Goal: Task Accomplishment & Management: Complete application form

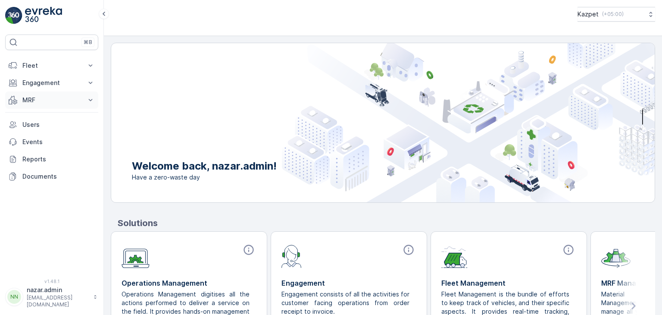
click at [50, 97] on p "MRF" at bounding box center [51, 100] width 59 height 9
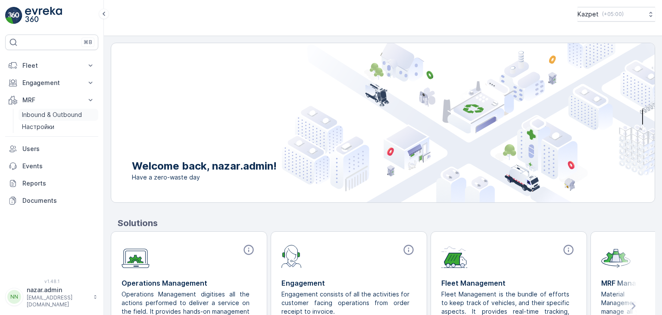
click at [50, 115] on p "Inbound & Outbound" at bounding box center [52, 114] width 60 height 9
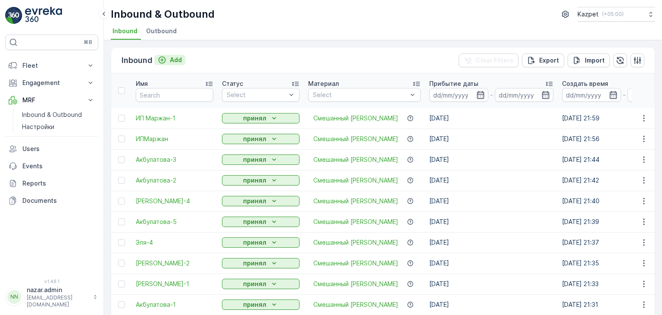
click at [160, 59] on icon "Add" at bounding box center [162, 60] width 9 height 9
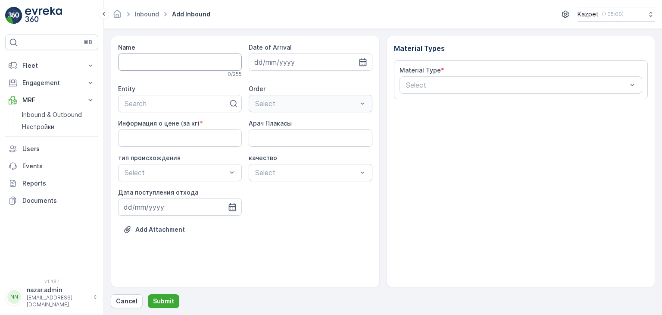
click at [194, 63] on input "Name" at bounding box center [180, 61] width 124 height 17
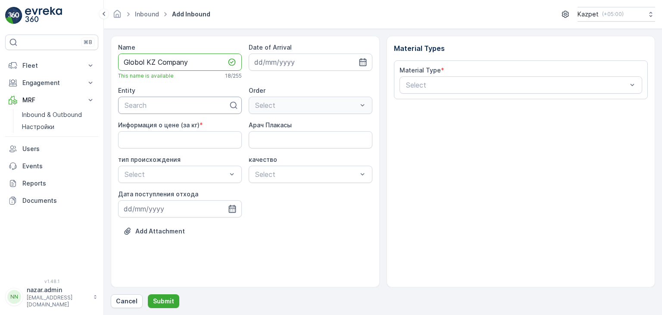
type input "Globol KZ Company"
click at [180, 105] on div at bounding box center [177, 105] width 106 height 8
click at [361, 63] on icon "button" at bounding box center [363, 62] width 9 height 9
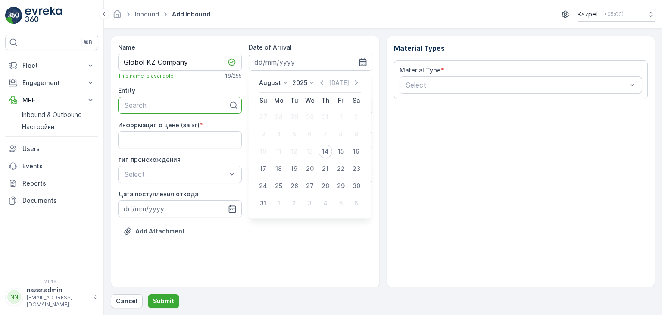
click at [361, 63] on icon "button" at bounding box center [363, 62] width 9 height 9
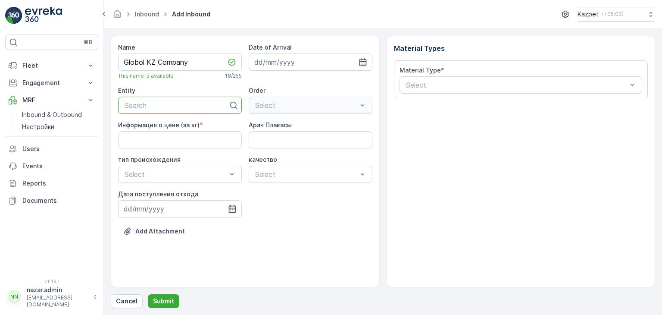
click at [150, 99] on div "Search" at bounding box center [180, 105] width 124 height 17
drag, startPoint x: 191, startPoint y: 63, endPoint x: 98, endPoint y: 60, distance: 93.2
click at [98, 60] on div "⌘B Fleet Live Tracking Track History Fleet Engagement Entities Contacts Service…" at bounding box center [331, 157] width 662 height 315
click at [140, 107] on div at bounding box center [177, 105] width 106 height 8
drag, startPoint x: 140, startPoint y: 107, endPoint x: 129, endPoint y: 104, distance: 11.3
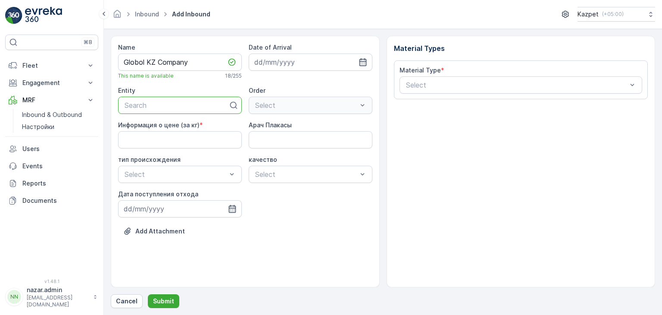
click at [129, 104] on div at bounding box center [177, 105] width 106 height 8
type input "C"
type input "Globol KZ Company"
click at [298, 216] on div "Информация о цене (за кг) * Арач Плакасы тип происхождения Select качество Sele…" at bounding box center [245, 169] width 254 height 97
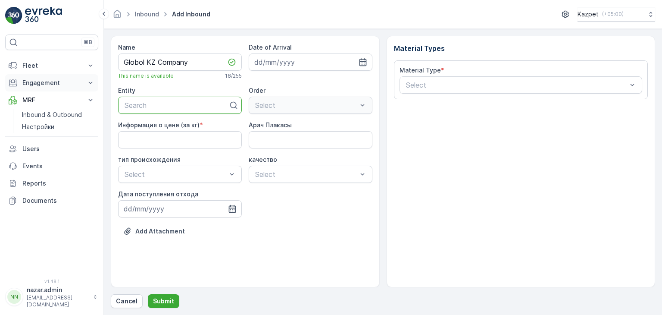
click at [41, 82] on p "Engagement" at bounding box center [51, 82] width 59 height 9
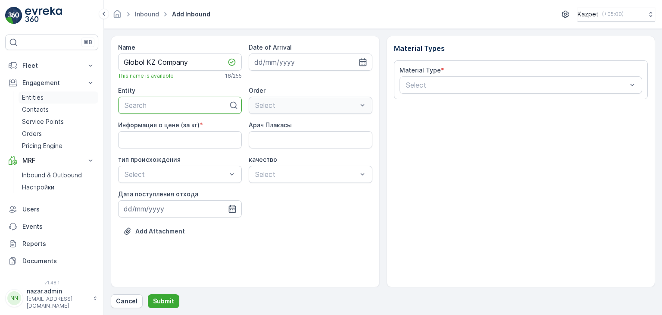
click at [51, 99] on link "Entities" at bounding box center [59, 97] width 80 height 12
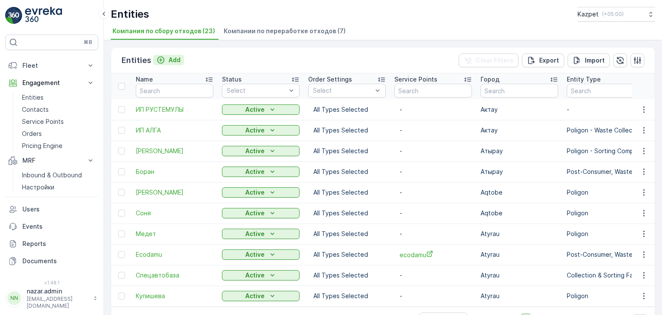
click at [158, 60] on icon "Add" at bounding box center [161, 60] width 9 height 9
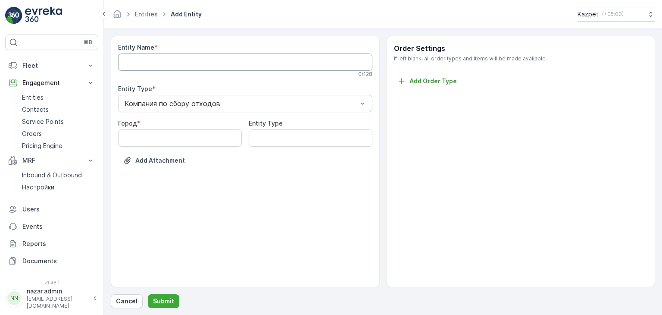
click at [173, 60] on Name "Entity Name" at bounding box center [245, 61] width 254 height 17
drag, startPoint x: 164, startPoint y: 61, endPoint x: 157, endPoint y: 62, distance: 6.6
click at [157, 62] on Name "Globol KZ Company" at bounding box center [245, 61] width 254 height 17
click at [205, 62] on Name "Globol KZ company" at bounding box center [245, 61] width 254 height 17
type Name "Globol KZ company"
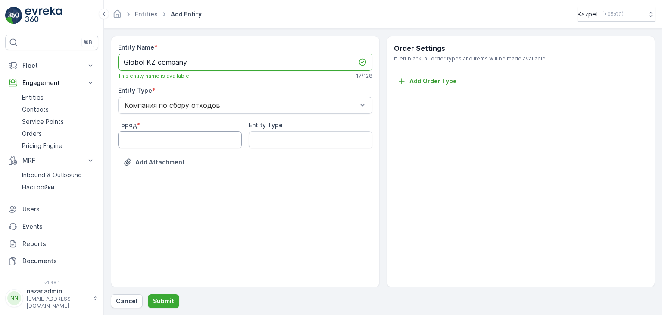
click at [181, 139] on input "Город" at bounding box center [180, 139] width 124 height 17
type input "Актау"
click at [289, 136] on Type "Entity Type" at bounding box center [311, 139] width 124 height 17
click at [334, 173] on div "Add Attachment" at bounding box center [245, 167] width 254 height 24
click at [160, 298] on p "Submit" at bounding box center [163, 301] width 21 height 9
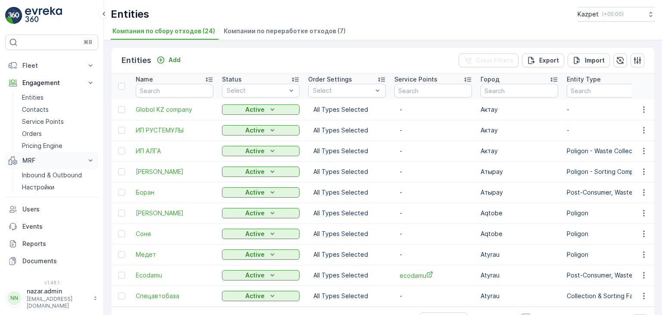
click at [31, 161] on p "MRF" at bounding box center [51, 160] width 59 height 9
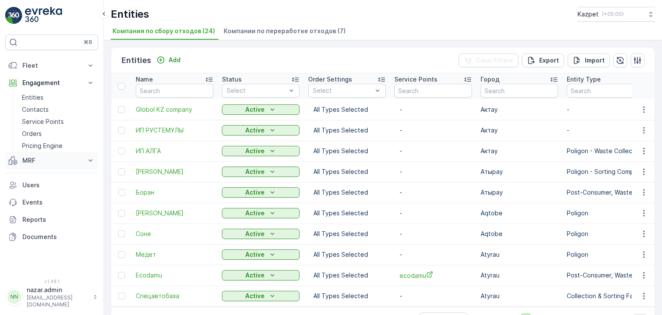
click at [32, 157] on p "MRF" at bounding box center [51, 160] width 59 height 9
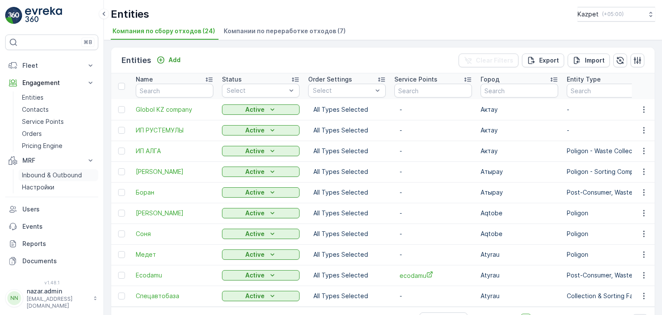
click at [34, 174] on p "Inbound & Outbound" at bounding box center [52, 175] width 60 height 9
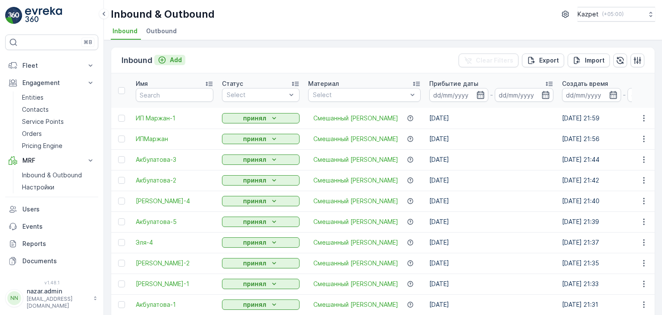
click at [162, 59] on icon "Add" at bounding box center [162, 59] width 7 height 7
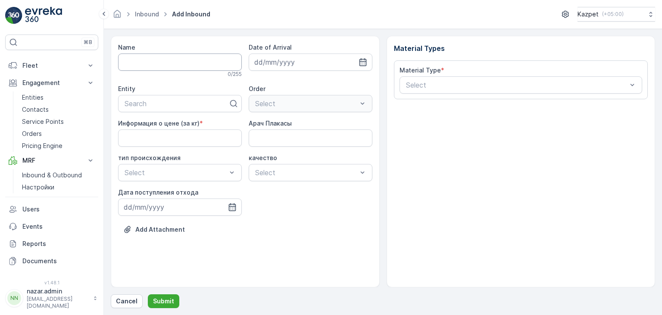
click at [165, 60] on input "Name" at bounding box center [180, 61] width 124 height 17
type input "C"
drag, startPoint x: 133, startPoint y: 61, endPoint x: 116, endPoint y: 61, distance: 16.8
click at [116, 61] on div "Name D=Globol This name is available 8 / 255 Date of Arrival Entity Search Orde…" at bounding box center [245, 161] width 269 height 251
click at [165, 61] on input "Globol" at bounding box center [180, 61] width 124 height 17
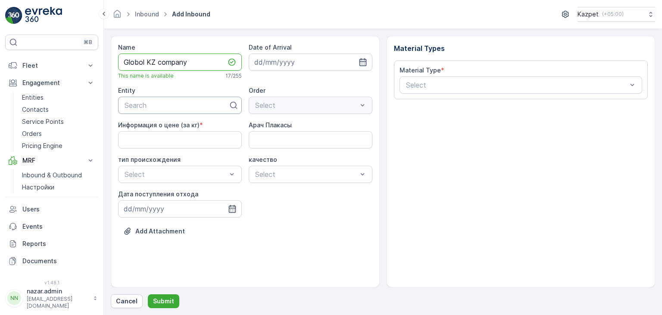
type input "Globol KZ company"
click at [154, 103] on div at bounding box center [177, 105] width 106 height 8
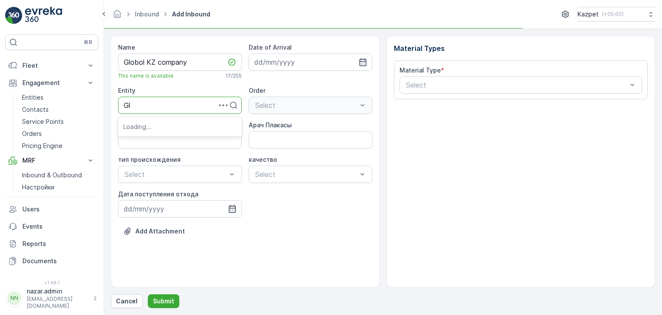
type input "Glo"
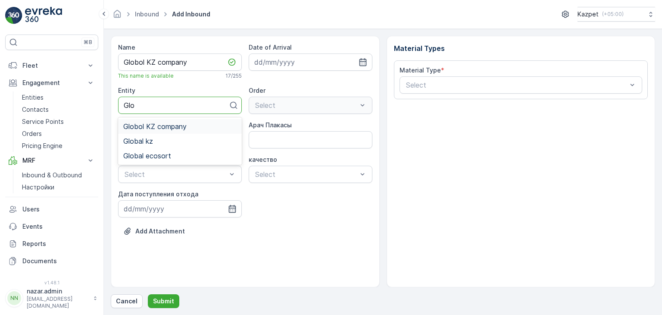
click at [158, 125] on span "Globol KZ company" at bounding box center [154, 126] width 63 height 8
click at [188, 142] on кг\) "Информация о цене (за кг)" at bounding box center [180, 139] width 124 height 17
type кг\) "200"
click at [319, 135] on Плакасы "Арач Плакасы" at bounding box center [311, 139] width 124 height 17
drag, startPoint x: 245, startPoint y: 194, endPoint x: 239, endPoint y: 188, distance: 8.0
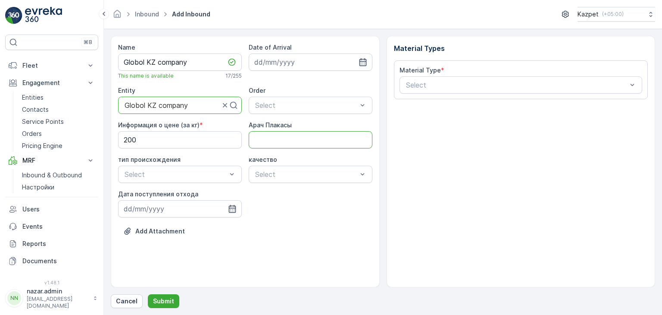
click at [245, 194] on div "Информация о цене (за кг) * 200 Арач Плакасы тип происхождения Select качество …" at bounding box center [245, 169] width 254 height 97
click at [198, 171] on div at bounding box center [176, 174] width 104 height 8
click at [146, 198] on span "Свалка" at bounding box center [135, 195] width 24 height 8
click at [273, 174] on div at bounding box center [306, 174] width 104 height 8
click at [266, 197] on span "чистый" at bounding box center [266, 195] width 24 height 8
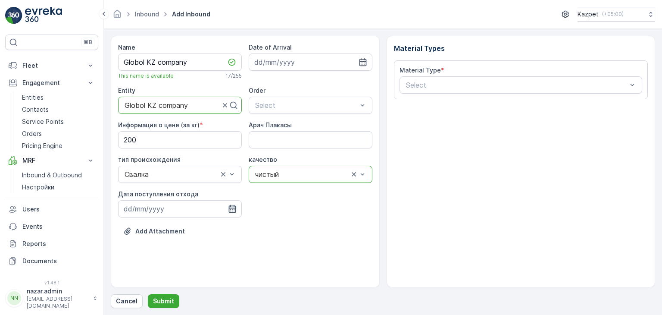
click at [229, 207] on icon "button" at bounding box center [232, 209] width 7 height 8
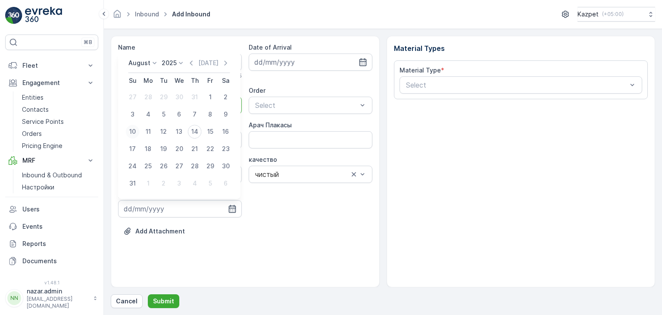
click at [131, 133] on div "10" at bounding box center [133, 132] width 14 height 14
type input "[DATE]"
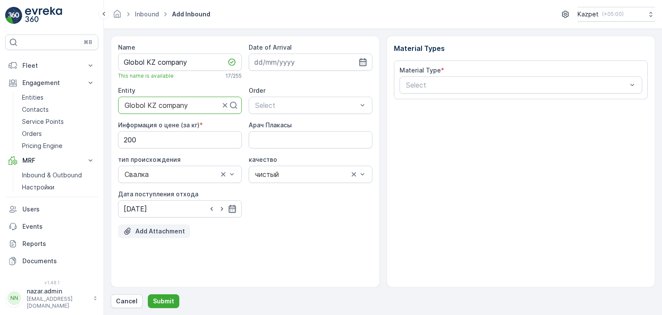
click at [159, 230] on p "Add Attachment" at bounding box center [160, 231] width 50 height 9
click at [128, 230] on icon "Upload File" at bounding box center [127, 231] width 6 height 7
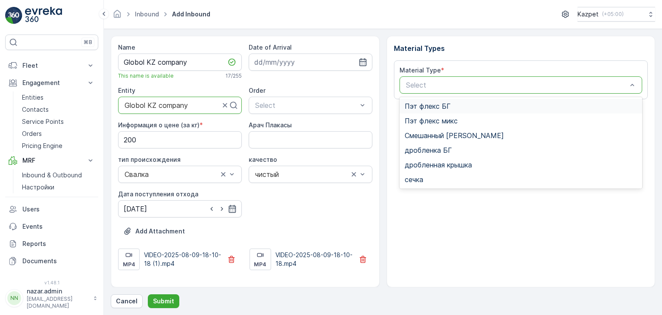
click at [458, 78] on div "Select" at bounding box center [521, 84] width 243 height 17
click at [444, 132] on span "Смешанный [PERSON_NAME]" at bounding box center [454, 136] width 99 height 8
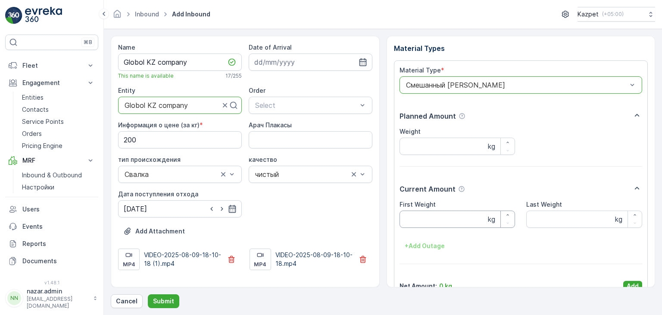
click at [413, 216] on Weight "First Weight" at bounding box center [458, 218] width 116 height 17
type Weight "26600"
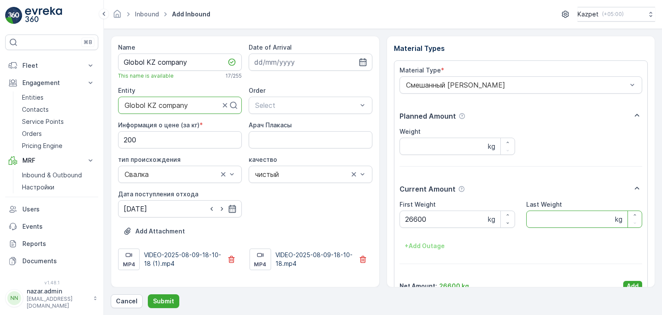
click at [536, 216] on Weight "Last Weight" at bounding box center [585, 218] width 116 height 17
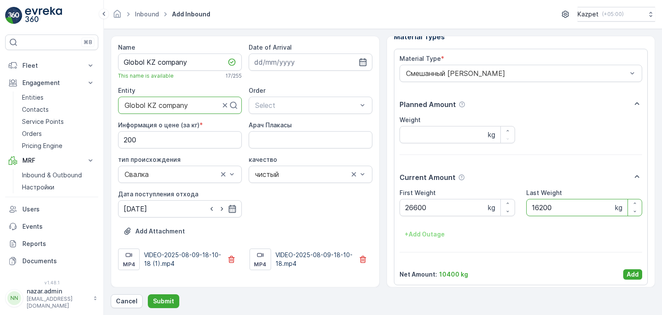
scroll to position [17, 0]
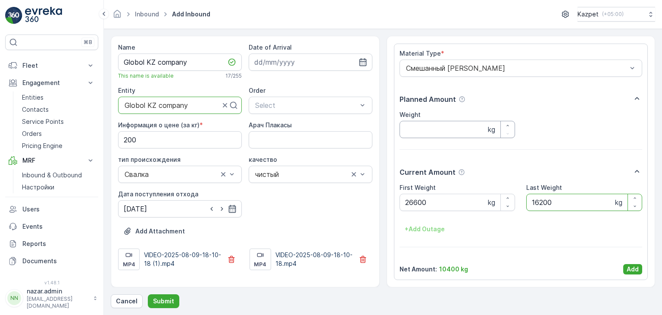
type Weight "16200"
click at [445, 127] on input "Weight" at bounding box center [458, 129] width 116 height 17
type input "10400"
click at [627, 265] on p "Add" at bounding box center [633, 269] width 12 height 9
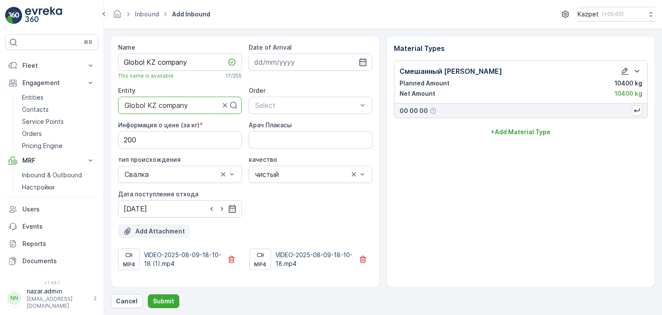
click at [143, 225] on button "Add Attachment" at bounding box center [154, 231] width 72 height 14
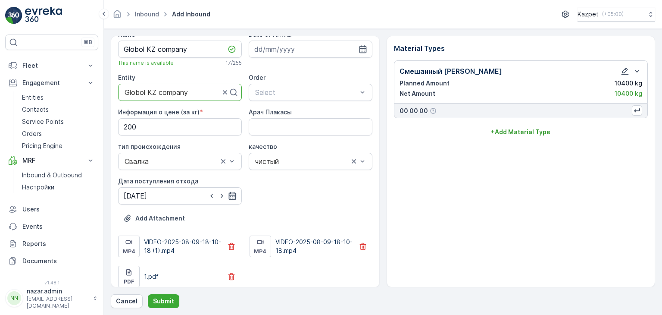
click at [229, 195] on icon "button" at bounding box center [232, 195] width 9 height 9
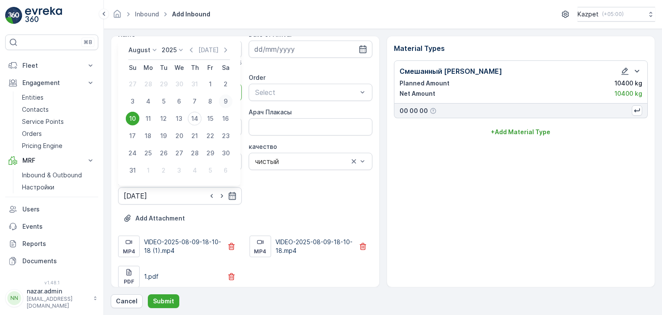
click at [226, 99] on div "9" at bounding box center [226, 101] width 14 height 14
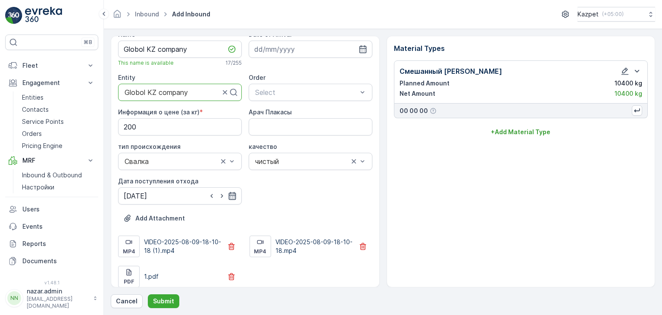
click at [229, 195] on icon "button" at bounding box center [232, 196] width 7 height 8
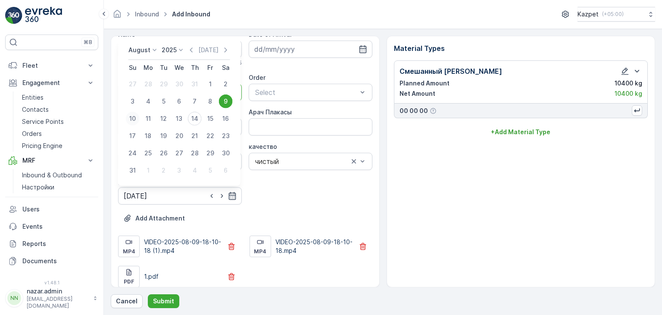
click at [130, 118] on div "10" at bounding box center [133, 119] width 14 height 14
type input "[DATE]"
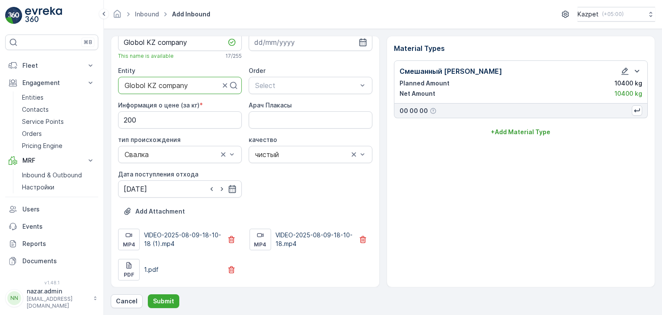
scroll to position [0, 0]
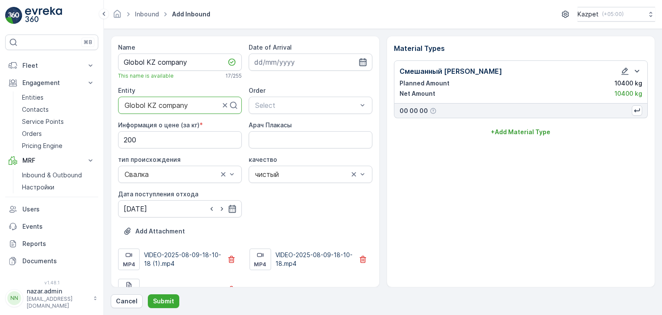
click at [362, 61] on icon "button" at bounding box center [363, 62] width 9 height 9
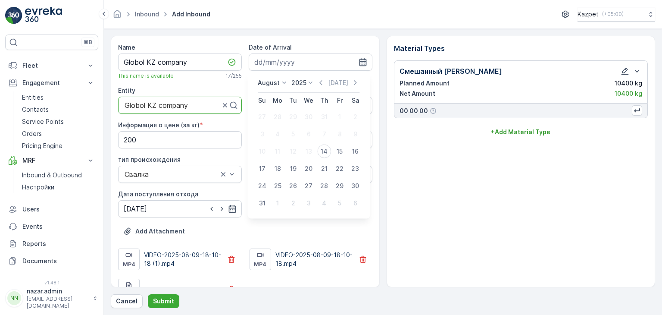
click at [362, 61] on icon "button" at bounding box center [363, 62] width 9 height 9
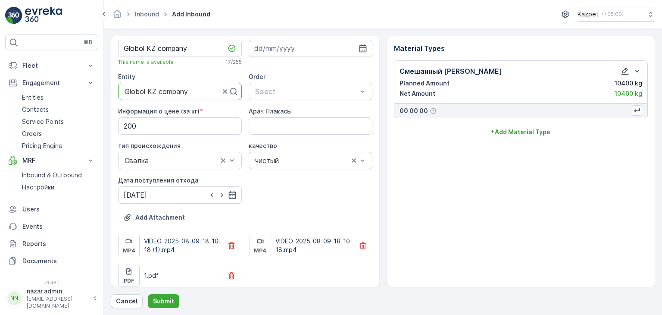
scroll to position [20, 0]
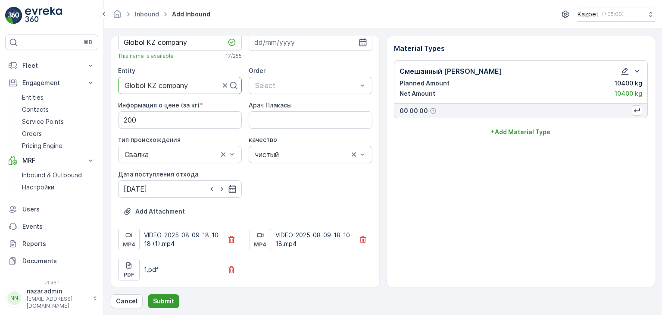
click at [164, 297] on p "Submit" at bounding box center [163, 301] width 21 height 9
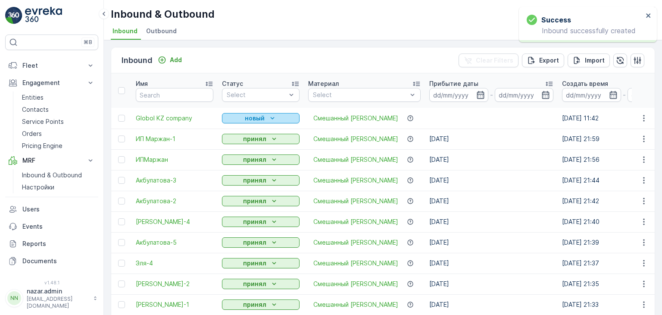
click at [271, 117] on icon "новый" at bounding box center [272, 118] width 9 height 9
click at [243, 144] on span "принял" at bounding box center [237, 142] width 21 height 9
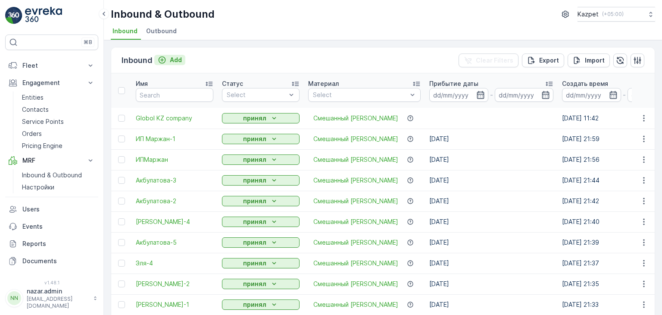
click at [160, 62] on icon "Add" at bounding box center [162, 59] width 7 height 7
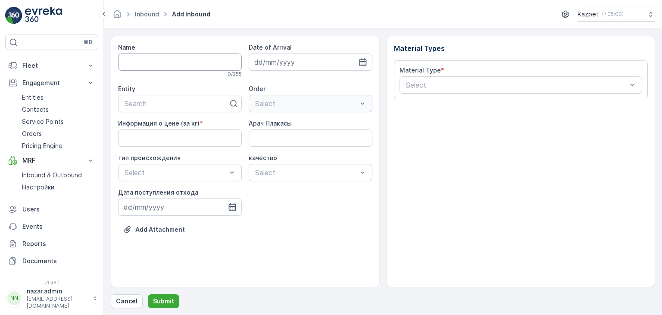
click at [168, 61] on input "Name" at bounding box center [180, 61] width 124 height 17
click at [161, 107] on div at bounding box center [177, 105] width 106 height 8
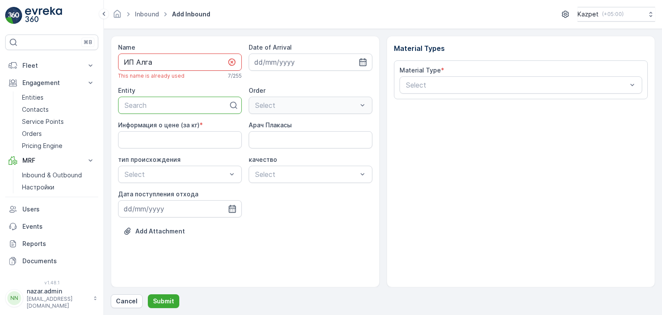
click at [151, 62] on input "ИП Алга" at bounding box center [180, 61] width 124 height 17
drag, startPoint x: 154, startPoint y: 63, endPoint x: 142, endPoint y: 62, distance: 12.1
click at [142, 62] on input "ИП Алга" at bounding box center [180, 61] width 124 height 17
click at [157, 63] on input "ИП Алга" at bounding box center [180, 61] width 124 height 17
type input "ИП Алға"
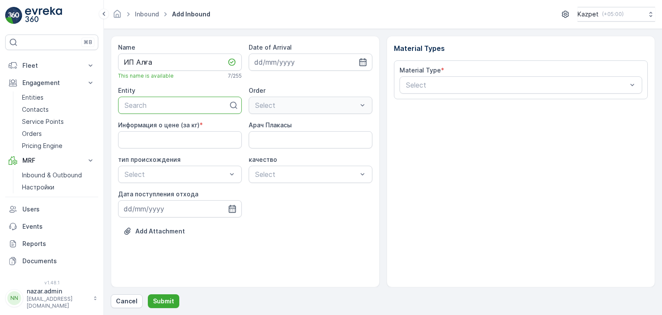
click at [164, 108] on div at bounding box center [177, 105] width 106 height 8
type input "ИП Ал"
click at [166, 131] on div "ИП АЛГА" at bounding box center [180, 126] width 124 height 15
click at [268, 108] on div at bounding box center [306, 105] width 104 height 8
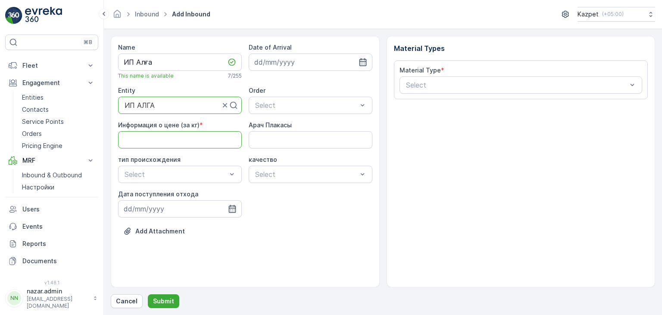
click at [147, 138] on кг\) "Информация о цене (за кг)" at bounding box center [180, 139] width 124 height 17
type кг\) "195"
click at [284, 140] on Плакасы "Арач Плакасы" at bounding box center [311, 139] width 124 height 17
type Плакасы "DAF843BCQ13"
click at [327, 207] on div "Информация о цене (за кг) * 195 Арач Плакасы DAF843BCQ13 тип происхождения Sele…" at bounding box center [245, 169] width 254 height 97
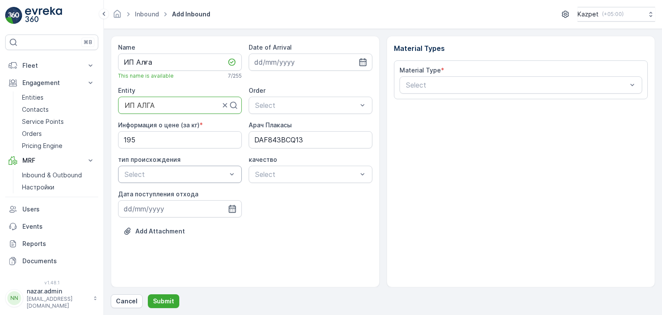
click at [205, 172] on div at bounding box center [176, 174] width 104 height 8
click at [176, 191] on div "Свалка" at bounding box center [179, 195] width 113 height 8
click at [276, 192] on span "чистый" at bounding box center [266, 195] width 24 height 8
click at [231, 210] on icon "button" at bounding box center [232, 208] width 9 height 9
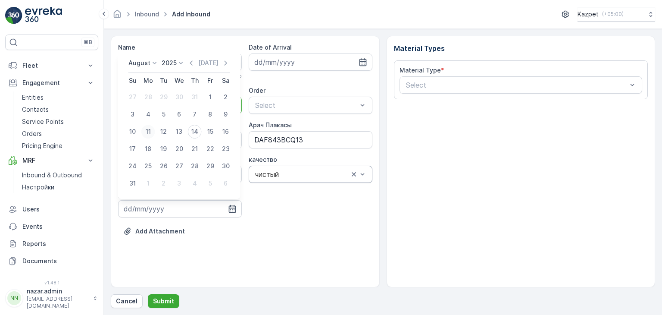
click at [149, 130] on div "11" at bounding box center [148, 132] width 14 height 14
type input "[DATE]"
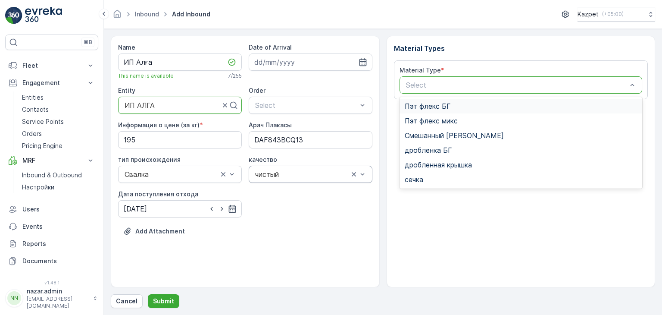
click at [461, 82] on div at bounding box center [516, 85] width 223 height 8
click at [432, 133] on span "Смешанный [PERSON_NAME]" at bounding box center [454, 136] width 99 height 8
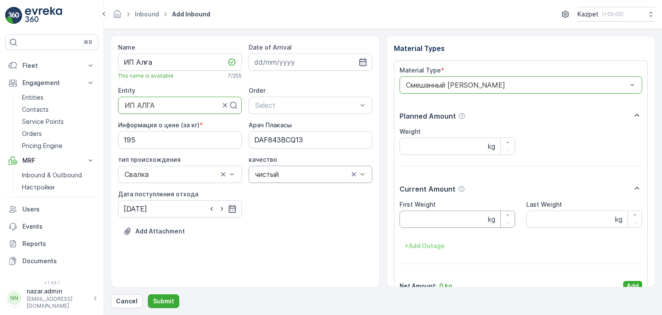
click at [447, 218] on Weight "First Weight" at bounding box center [458, 218] width 116 height 17
type Weight "29680"
click at [542, 225] on Weight "Last Weight" at bounding box center [585, 218] width 116 height 17
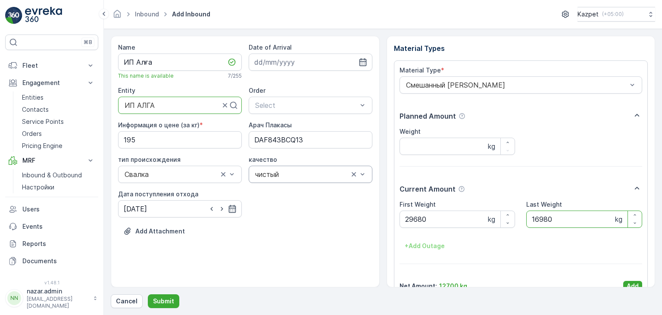
type Weight "16980"
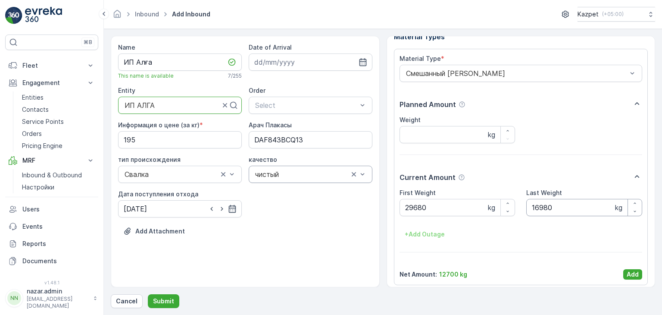
scroll to position [17, 0]
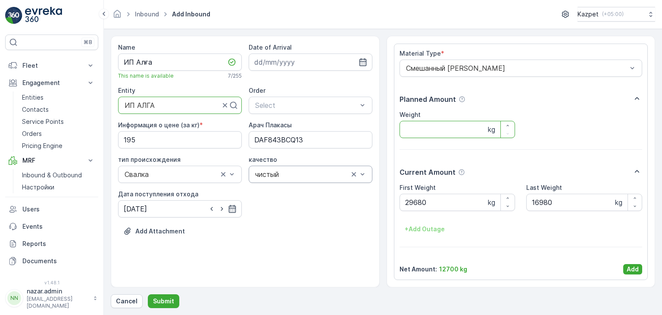
click at [419, 128] on input "Weight" at bounding box center [458, 129] width 116 height 17
type input "12700"
click at [624, 269] on button "Add" at bounding box center [633, 269] width 19 height 10
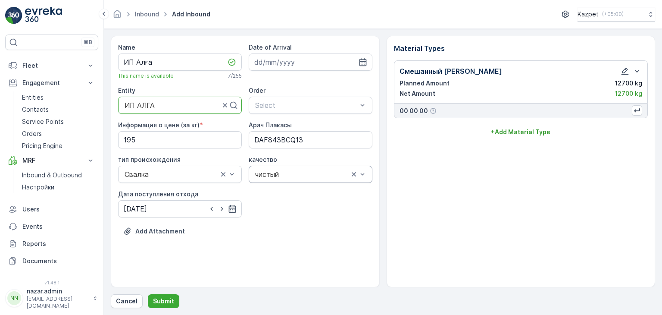
scroll to position [0, 0]
click at [139, 228] on p "Add Attachment" at bounding box center [160, 231] width 50 height 9
click at [144, 232] on p "Add Attachment" at bounding box center [160, 231] width 50 height 9
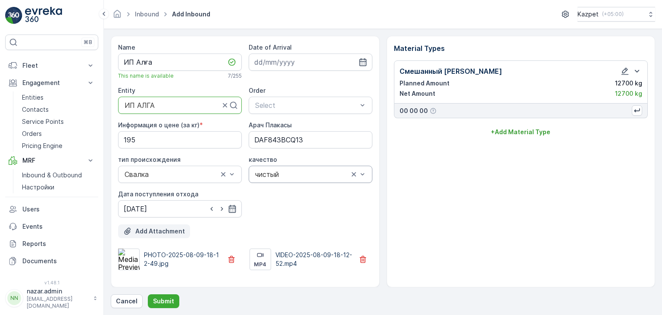
click at [144, 229] on p "Add Attachment" at bounding box center [160, 231] width 50 height 9
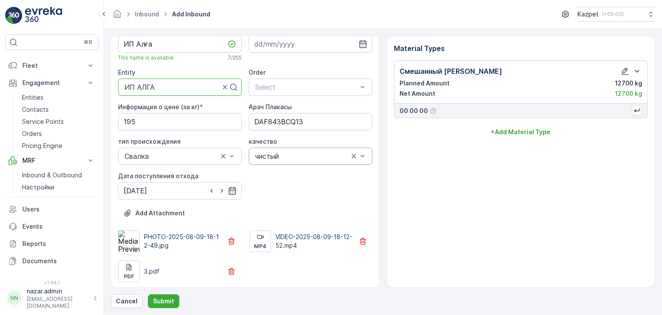
scroll to position [20, 0]
click at [146, 215] on button "Add Attachment" at bounding box center [154, 211] width 72 height 14
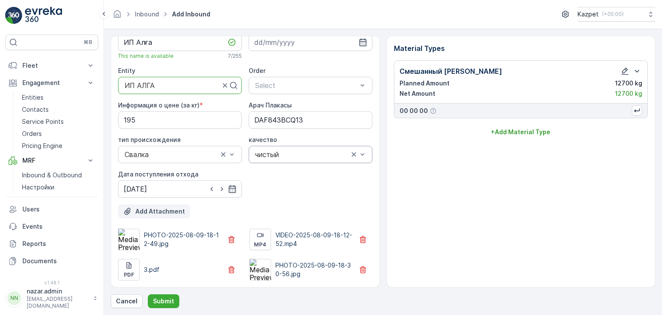
click at [150, 212] on p "Add Attachment" at bounding box center [160, 211] width 50 height 9
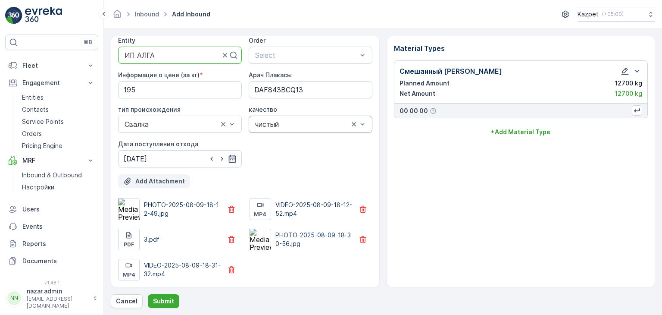
click at [152, 178] on p "Add Attachment" at bounding box center [160, 181] width 50 height 9
click at [365, 268] on button "button" at bounding box center [363, 270] width 19 height 14
click at [144, 181] on p "Add Attachment" at bounding box center [160, 181] width 50 height 9
click at [363, 268] on icon "button" at bounding box center [363, 269] width 6 height 7
click at [142, 177] on p "Add Attachment" at bounding box center [160, 181] width 50 height 9
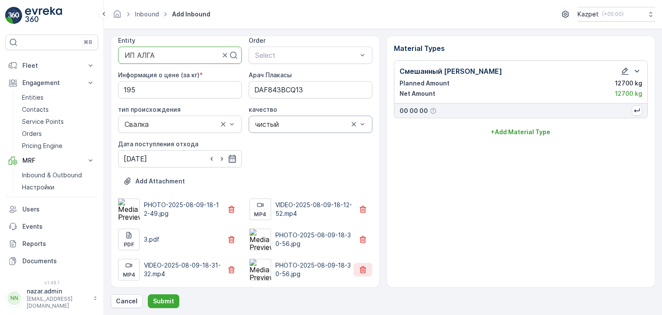
click at [360, 268] on icon "button" at bounding box center [363, 269] width 6 height 7
click at [132, 181] on div "Add Attachment" at bounding box center [154, 181] width 62 height 9
click at [164, 298] on p "Submit" at bounding box center [163, 301] width 21 height 9
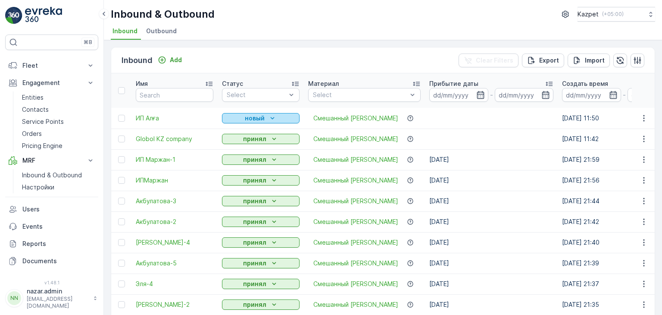
click at [260, 117] on p "новый" at bounding box center [255, 118] width 20 height 9
drag, startPoint x: 242, startPoint y: 130, endPoint x: 252, endPoint y: 114, distance: 19.0
click at [252, 114] on body "⌘B Fleet Live Tracking Track History Fleet Engagement Entities Contacts Service…" at bounding box center [331, 157] width 662 height 315
click at [238, 142] on span "принял" at bounding box center [237, 142] width 21 height 9
click at [644, 137] on icon "button" at bounding box center [644, 139] width 9 height 9
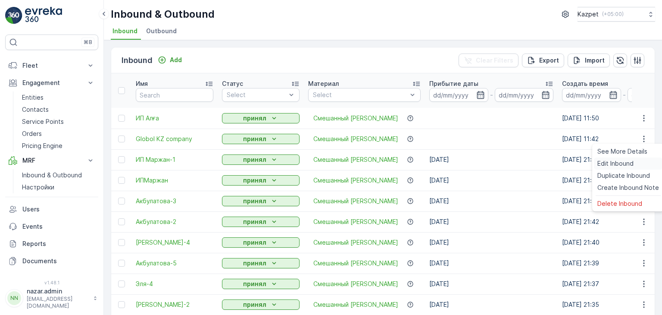
click at [609, 164] on span "Edit Inbound" at bounding box center [616, 163] width 36 height 9
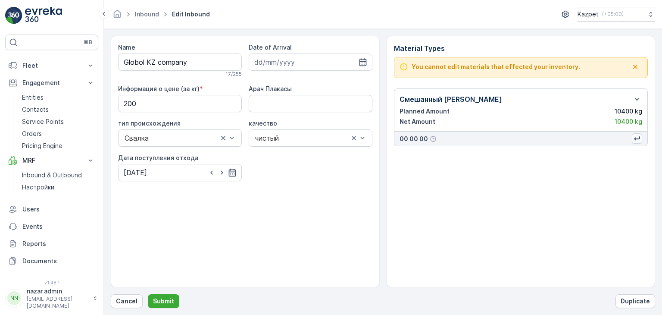
click at [635, 138] on icon "button" at bounding box center [637, 138] width 6 height 4
click at [34, 175] on p "Inbound & Outbound" at bounding box center [52, 175] width 60 height 9
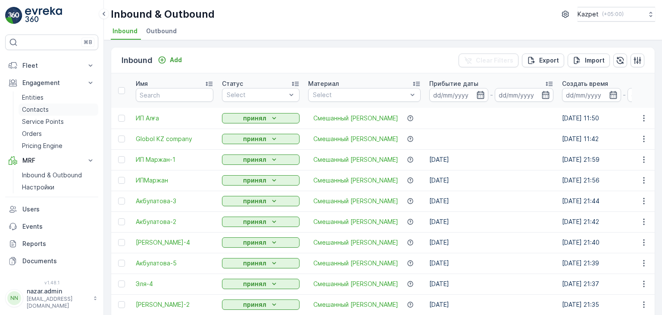
click at [44, 107] on p "Contacts" at bounding box center [35, 109] width 27 height 9
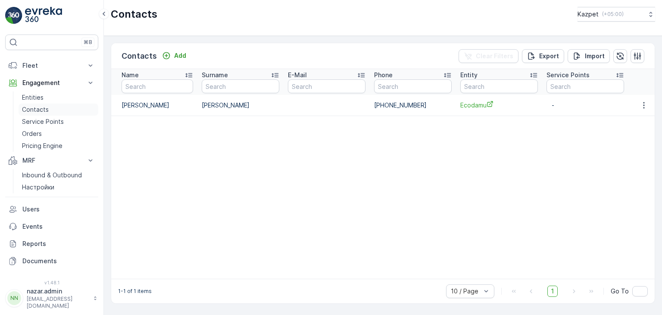
click at [34, 109] on p "Contacts" at bounding box center [35, 109] width 27 height 9
click at [36, 96] on p "Entities" at bounding box center [33, 97] width 22 height 9
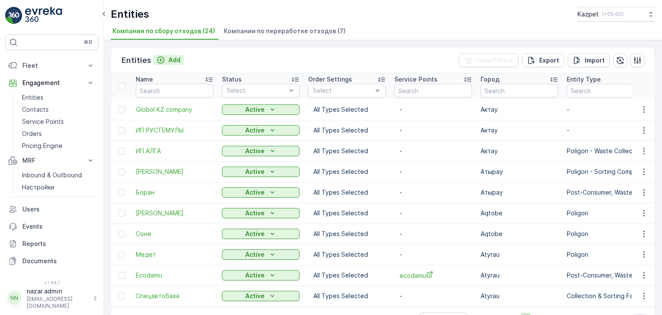
click at [159, 59] on icon "Add" at bounding box center [160, 59] width 7 height 7
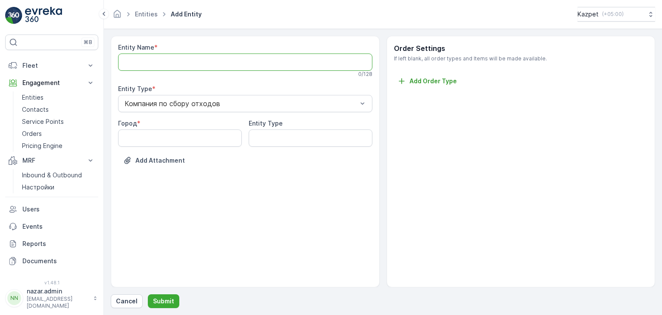
click at [169, 57] on Name "Entity Name" at bounding box center [245, 61] width 254 height 17
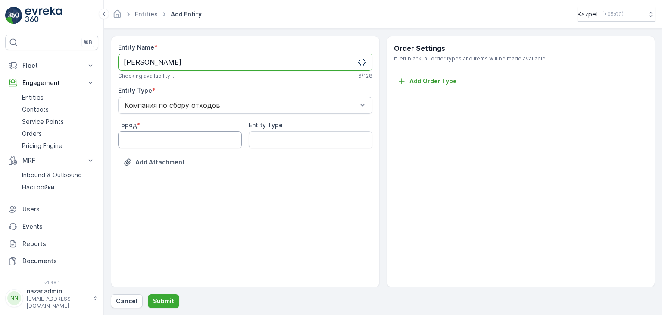
type Name "[PERSON_NAME]"
click at [164, 144] on input "Город" at bounding box center [180, 139] width 124 height 17
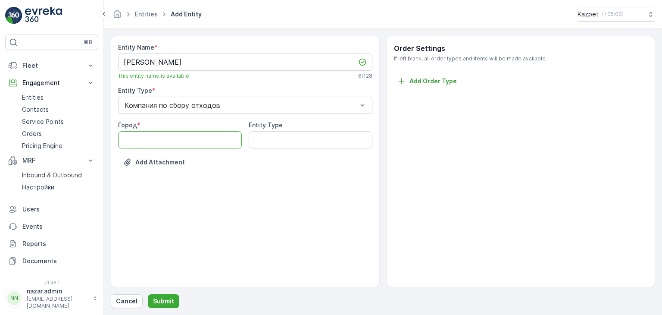
type input "Актау"
click at [161, 297] on p "Submit" at bounding box center [163, 301] width 21 height 9
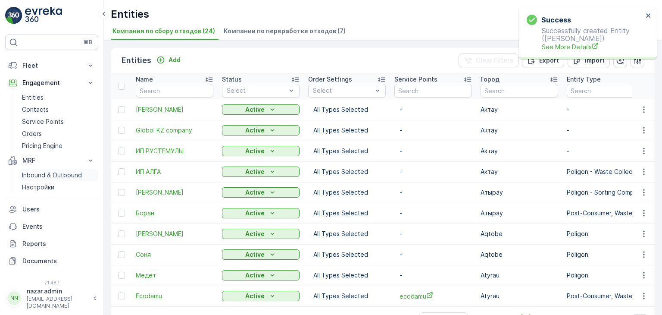
click at [42, 173] on p "Inbound & Outbound" at bounding box center [52, 175] width 60 height 9
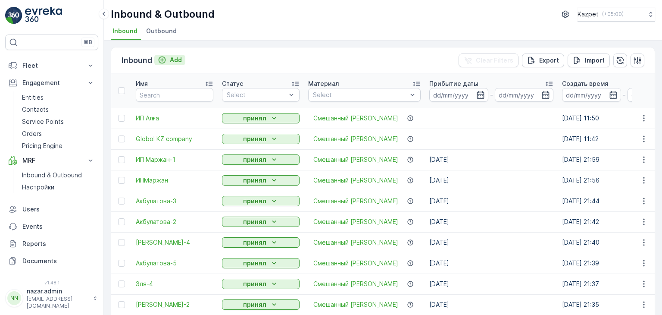
click at [162, 61] on icon "Add" at bounding box center [162, 60] width 9 height 9
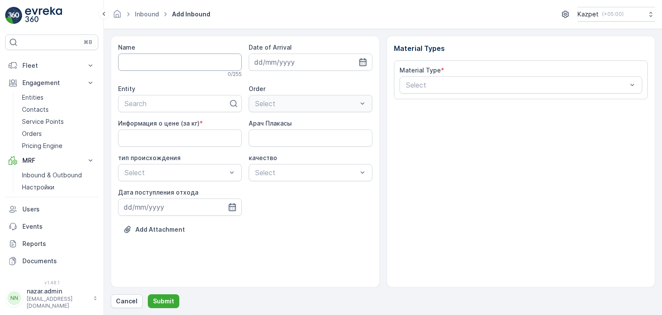
click at [175, 66] on input "Name" at bounding box center [180, 61] width 124 height 17
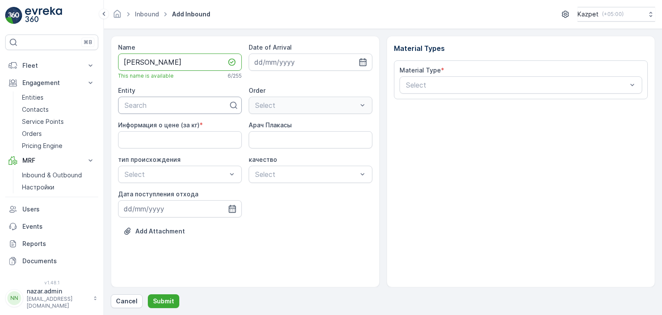
type input "[PERSON_NAME]"
click at [188, 106] on div at bounding box center [177, 105] width 106 height 8
type input "ИП Х"
click at [144, 130] on span "[PERSON_NAME]" at bounding box center [152, 126] width 58 height 8
drag, startPoint x: 190, startPoint y: 138, endPoint x: 182, endPoint y: 147, distance: 12.3
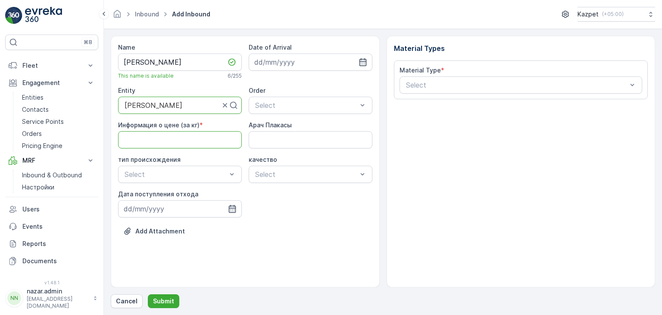
click at [190, 138] on кг\) "Информация о цене (за кг)" at bounding box center [180, 139] width 124 height 17
type кг\) "200"
click at [281, 141] on Плакасы "Арач Плакасы" at bounding box center [311, 139] width 124 height 17
click at [279, 141] on Плакасы "707" at bounding box center [311, 139] width 124 height 17
type Плакасы "707RDR01"
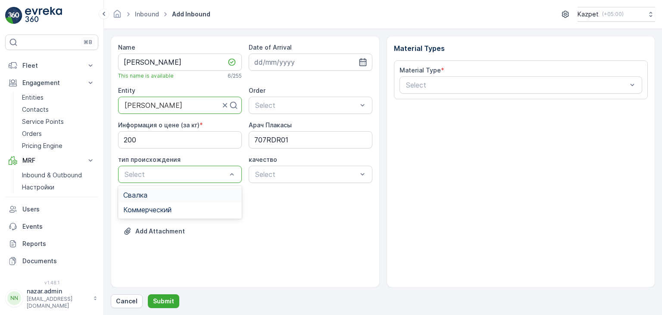
click at [183, 195] on div "Свалка" at bounding box center [179, 195] width 113 height 8
click at [273, 175] on div at bounding box center [306, 174] width 104 height 8
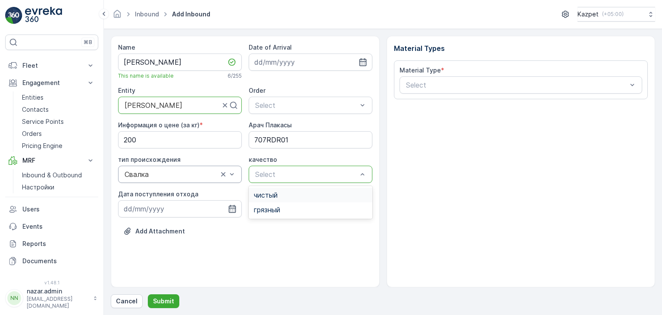
click at [275, 189] on div "чистый" at bounding box center [311, 195] width 124 height 15
click at [231, 209] on icon "button" at bounding box center [232, 208] width 9 height 9
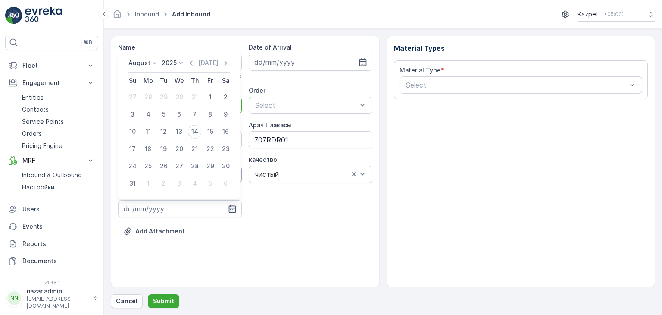
click at [231, 209] on icon "button" at bounding box center [232, 208] width 9 height 9
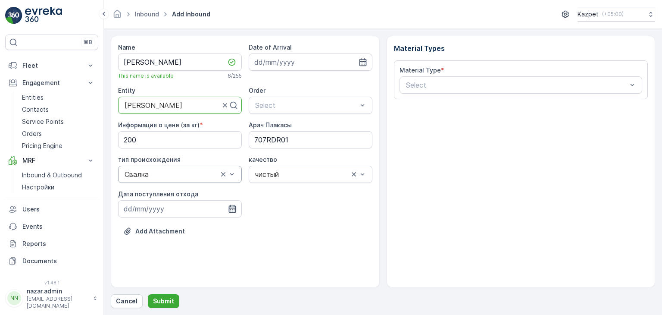
click at [231, 209] on icon "button" at bounding box center [232, 208] width 9 height 9
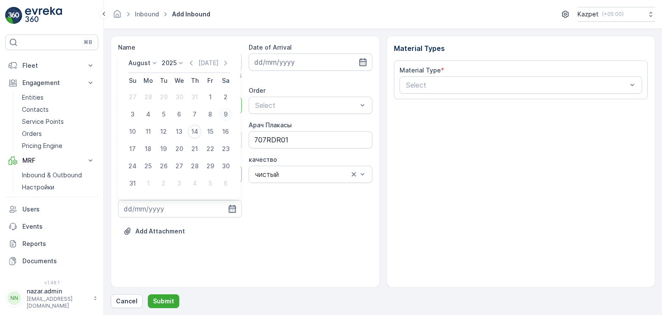
click at [224, 116] on div "9" at bounding box center [226, 114] width 14 height 14
type input "[DATE]"
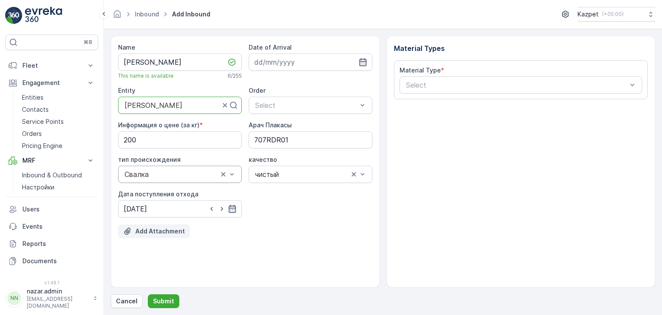
click at [160, 235] on button "Add Attachment" at bounding box center [154, 231] width 72 height 14
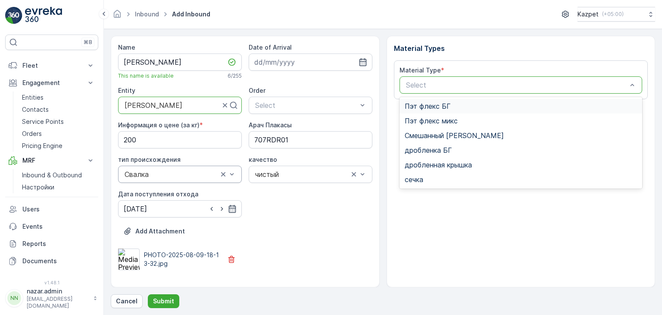
click at [458, 83] on div at bounding box center [516, 85] width 223 height 8
click at [431, 134] on span "Смешанный [PERSON_NAME]" at bounding box center [454, 136] width 99 height 8
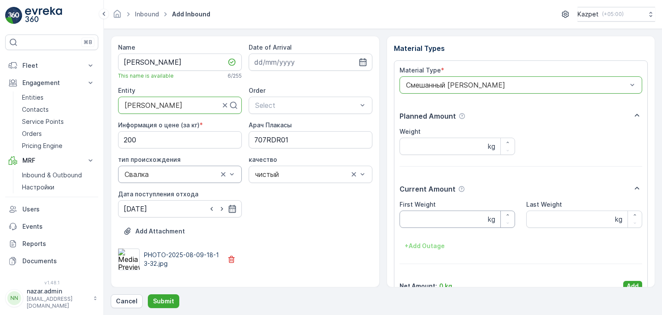
click at [429, 221] on Weight "First Weight" at bounding box center [458, 218] width 116 height 17
type Weight "28960"
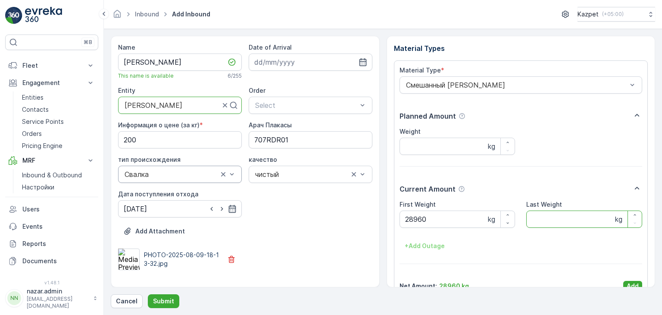
click at [529, 219] on Weight "Last Weight" at bounding box center [585, 218] width 116 height 17
type Weight "15120"
click at [451, 147] on input "Weight" at bounding box center [458, 146] width 116 height 17
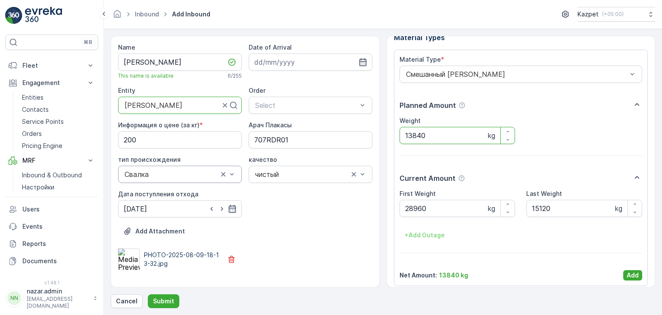
scroll to position [17, 0]
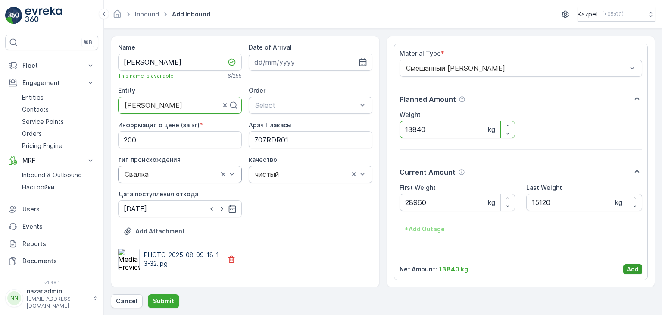
type input "13840"
click at [634, 268] on p "Add" at bounding box center [633, 269] width 12 height 9
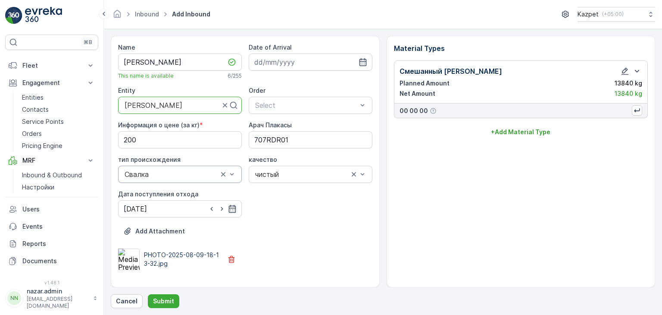
scroll to position [0, 0]
click at [138, 235] on p "Add Attachment" at bounding box center [160, 231] width 50 height 9
click at [151, 227] on p "Add Attachment" at bounding box center [160, 231] width 50 height 9
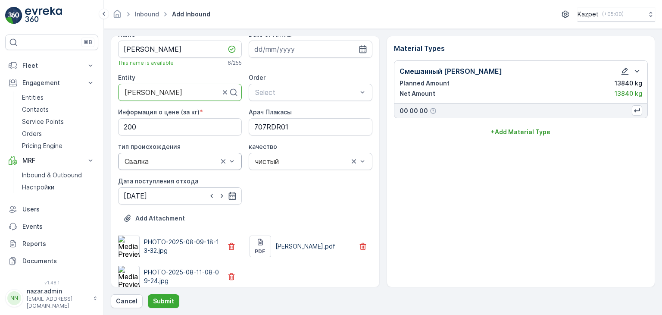
scroll to position [20, 0]
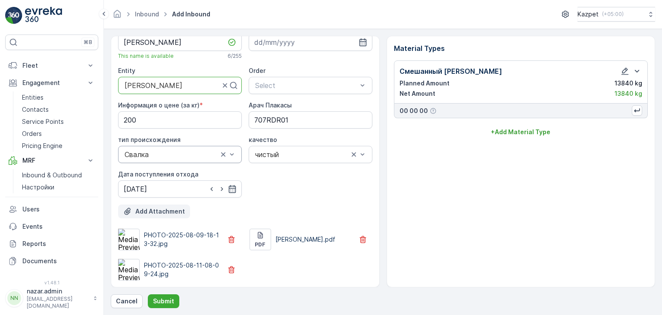
click at [140, 207] on p "Add Attachment" at bounding box center [160, 211] width 50 height 9
click at [160, 301] on p "Submit" at bounding box center [163, 301] width 21 height 9
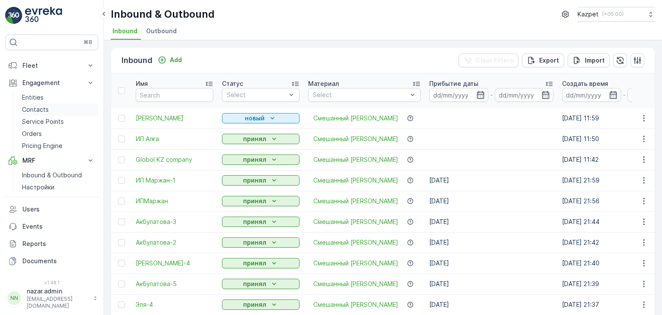
click at [42, 106] on p "Contacts" at bounding box center [35, 109] width 27 height 9
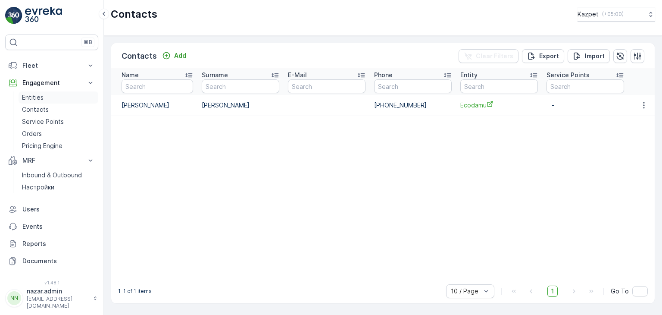
click at [40, 95] on p "Entities" at bounding box center [33, 97] width 22 height 9
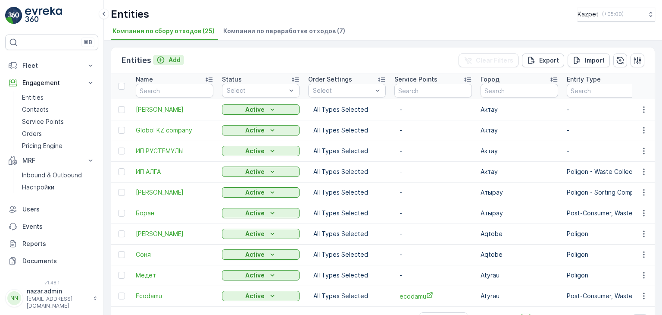
click at [158, 59] on icon "Add" at bounding box center [161, 60] width 9 height 9
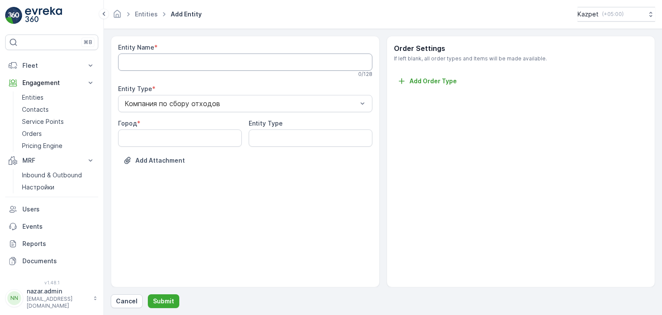
click at [164, 59] on Name "Entity Name" at bounding box center [245, 61] width 254 height 17
click at [121, 61] on Name "EkoPromServis" at bounding box center [245, 61] width 254 height 17
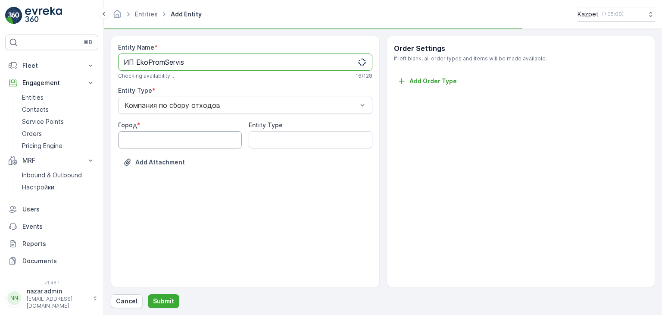
type Name "ИП EkoPromServis"
click at [185, 135] on input "Город" at bounding box center [180, 139] width 124 height 17
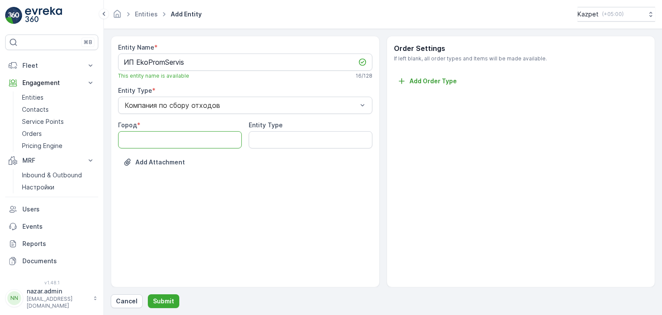
type input "Актау"
click at [166, 296] on button "Submit" at bounding box center [163, 301] width 31 height 14
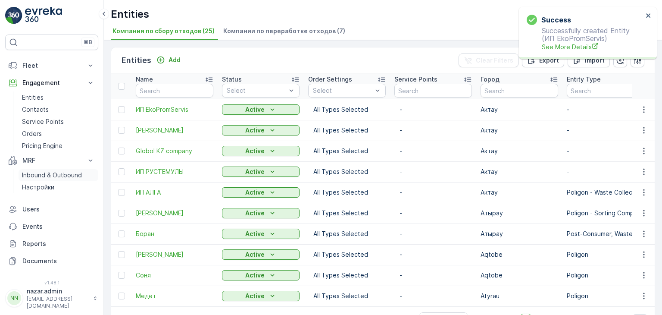
click at [47, 177] on p "Inbound & Outbound" at bounding box center [52, 175] width 60 height 9
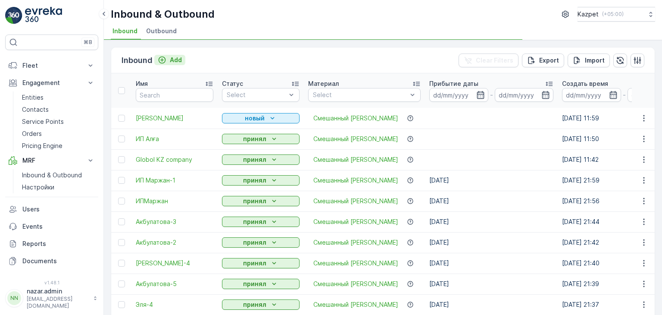
click at [160, 59] on icon "Add" at bounding box center [162, 59] width 7 height 7
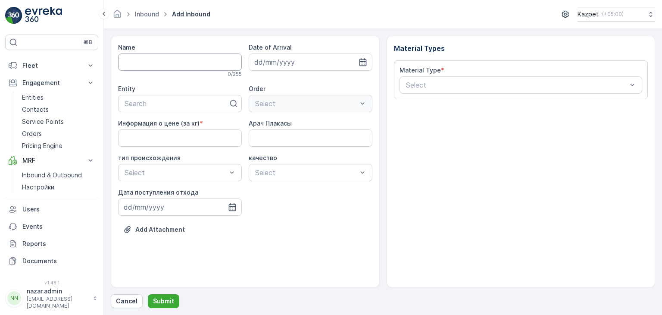
click at [166, 63] on input "Name" at bounding box center [180, 61] width 124 height 17
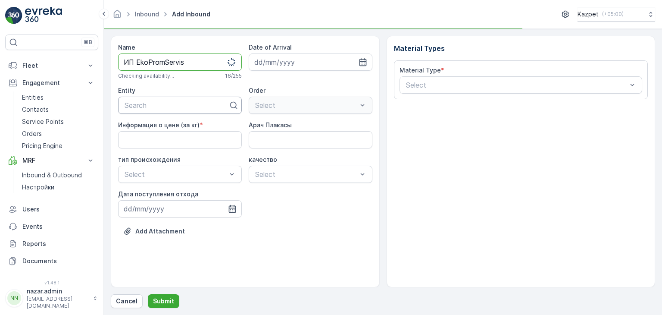
type input "ИП EkoPromServis"
click at [180, 110] on div "Search" at bounding box center [180, 105] width 124 height 17
type input "Eko"
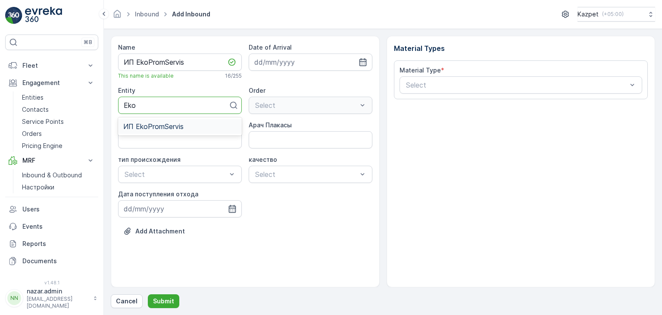
click at [173, 126] on span "ИП EkoPromServis" at bounding box center [153, 126] width 60 height 8
click at [206, 140] on кг\) "Информация о цене (за кг)" at bounding box center [180, 139] width 124 height 17
type кг\) "195"
click at [275, 139] on Плакасы "Арач Плакасы" at bounding box center [311, 139] width 124 height 17
type Плакасы "183LWA10"
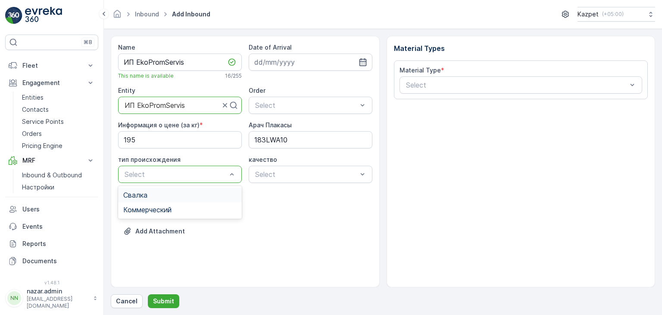
click at [201, 173] on div at bounding box center [176, 174] width 104 height 8
click at [166, 197] on div "Свалка" at bounding box center [179, 195] width 113 height 8
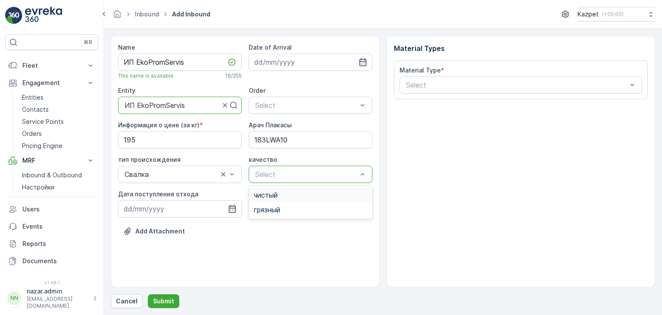
click at [276, 176] on div at bounding box center [306, 174] width 104 height 8
click at [276, 194] on span "чистый" at bounding box center [266, 195] width 24 height 8
click at [233, 207] on icon "button" at bounding box center [232, 209] width 7 height 8
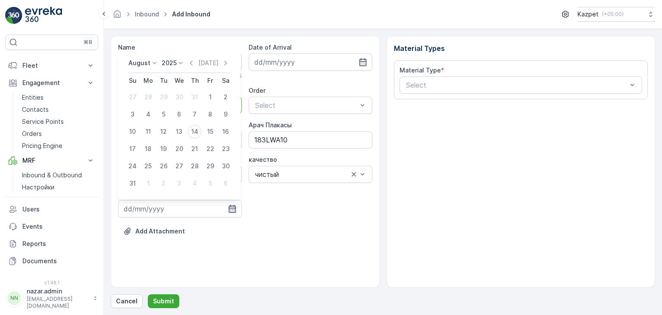
click at [233, 207] on icon "button" at bounding box center [232, 208] width 9 height 9
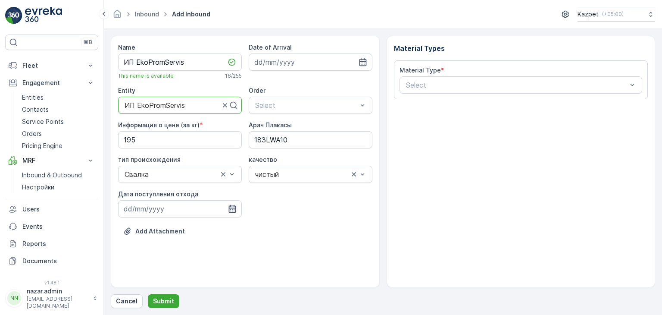
click at [232, 208] on icon "button" at bounding box center [232, 208] width 9 height 9
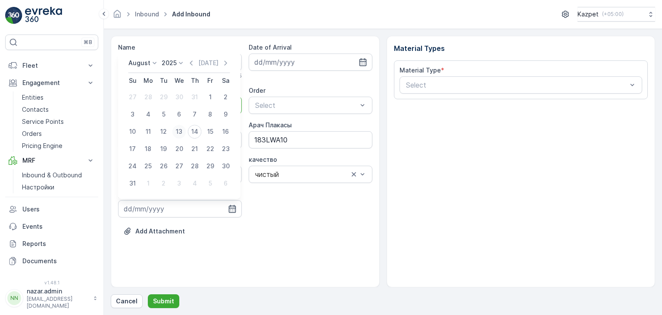
click at [181, 130] on div "13" at bounding box center [180, 132] width 14 height 14
type input "[DATE]"
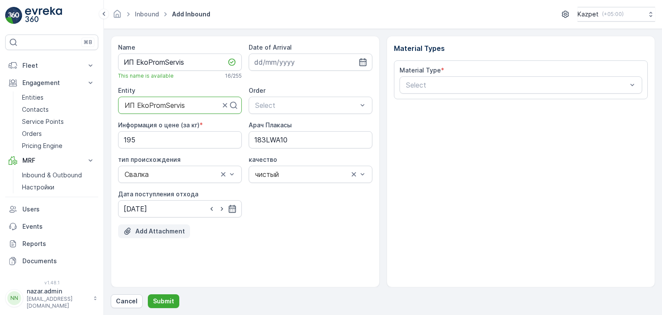
click at [148, 233] on p "Add Attachment" at bounding box center [160, 231] width 50 height 9
click at [159, 230] on p "Add Attachment" at bounding box center [160, 231] width 50 height 9
click at [162, 227] on p "Add Attachment" at bounding box center [160, 231] width 50 height 9
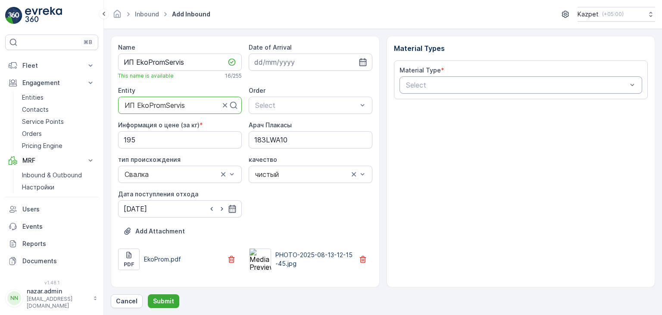
click at [443, 85] on div at bounding box center [516, 85] width 223 height 8
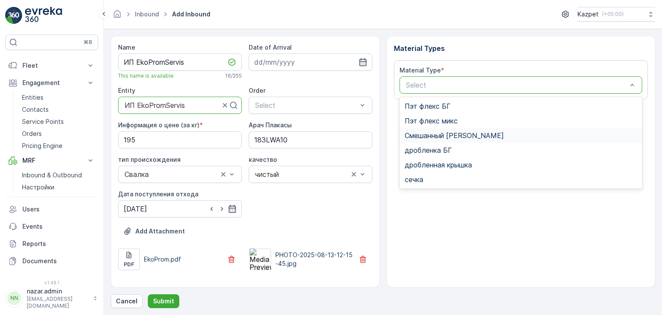
click at [441, 134] on span "Смешанный [PERSON_NAME]" at bounding box center [454, 136] width 99 height 8
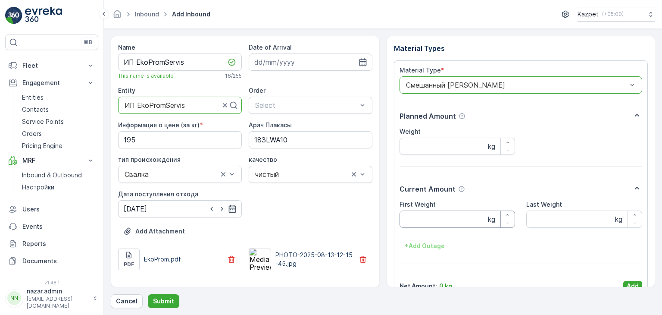
click at [441, 225] on Weight "First Weight" at bounding box center [458, 218] width 116 height 17
type Weight "26850"
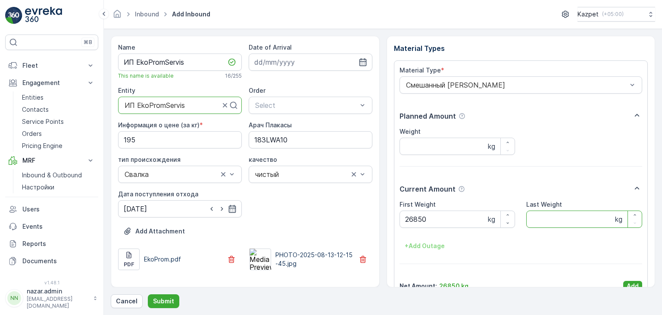
click at [579, 220] on Weight "Last Weight" at bounding box center [585, 218] width 116 height 17
type Weight "14340"
click at [442, 145] on input "Weight" at bounding box center [458, 146] width 116 height 17
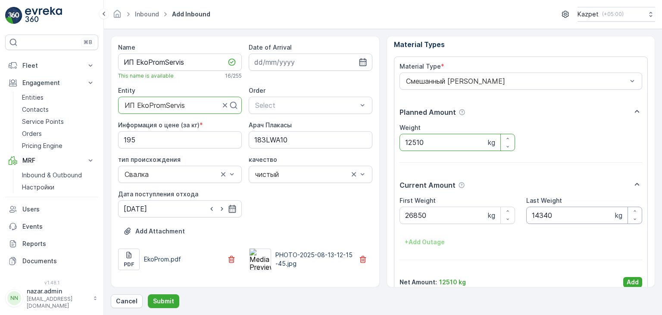
scroll to position [17, 0]
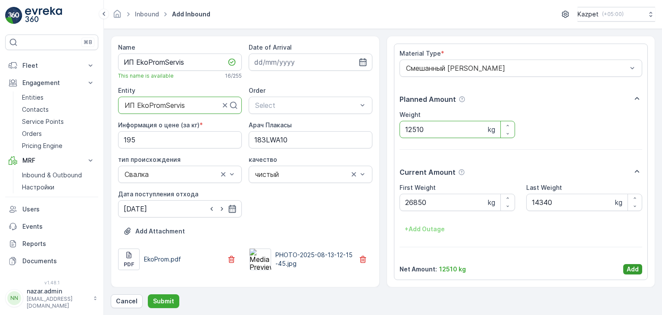
type input "12510"
click at [634, 268] on p "Add" at bounding box center [633, 269] width 12 height 9
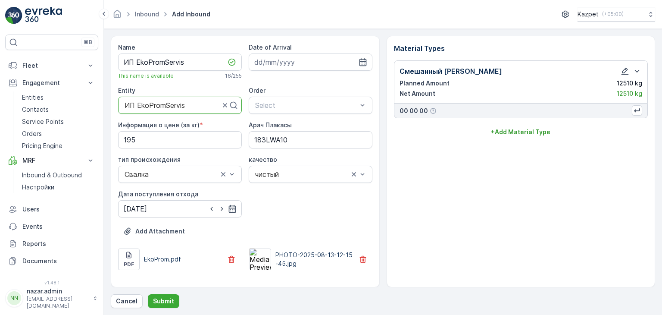
scroll to position [0, 0]
click at [160, 232] on p "Add Attachment" at bounding box center [160, 231] width 50 height 9
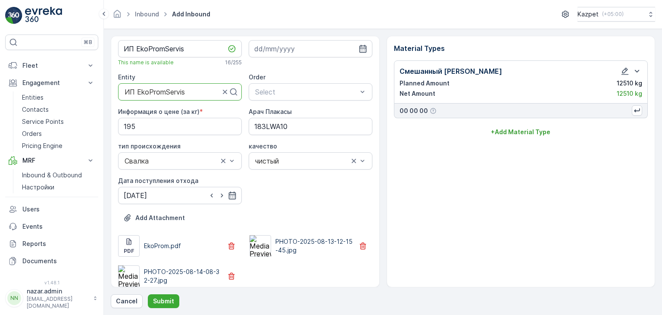
scroll to position [20, 0]
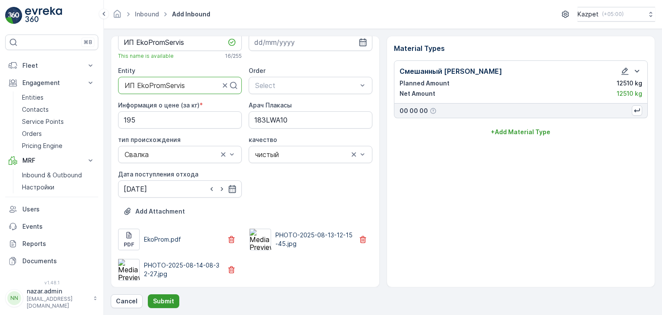
click at [156, 299] on p "Submit" at bounding box center [163, 301] width 21 height 9
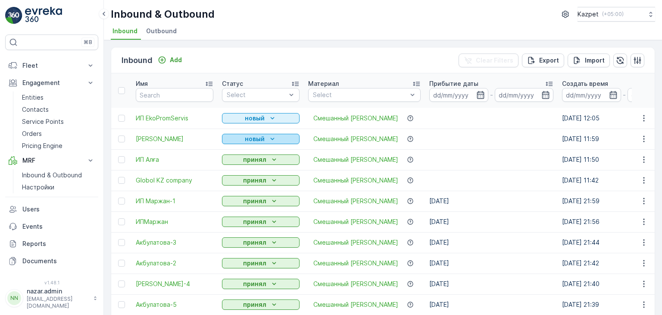
click at [255, 138] on p "новый" at bounding box center [255, 139] width 20 height 9
click at [238, 166] on span "принял" at bounding box center [237, 163] width 21 height 9
click at [265, 119] on div "новый" at bounding box center [261, 118] width 71 height 9
click at [244, 141] on span "принял" at bounding box center [237, 142] width 21 height 9
click at [641, 116] on icon "button" at bounding box center [644, 118] width 9 height 9
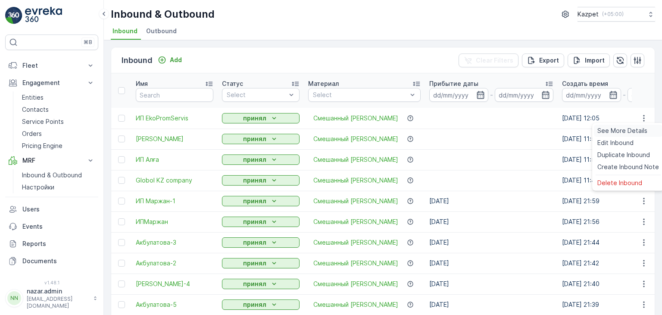
click at [608, 132] on span "See More Details" at bounding box center [623, 130] width 50 height 9
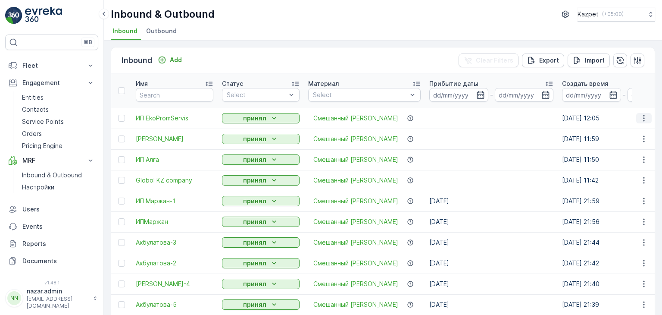
click at [640, 121] on icon "button" at bounding box center [644, 118] width 9 height 9
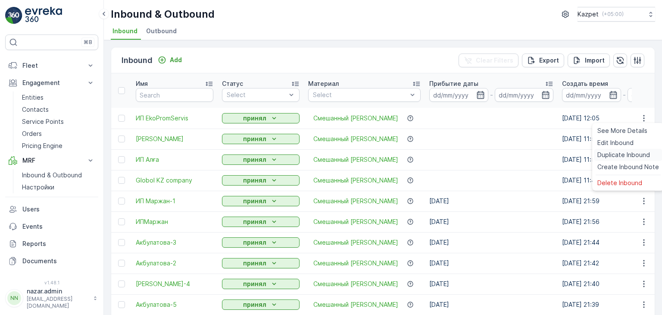
click at [606, 154] on span "Duplicate Inbound" at bounding box center [624, 155] width 53 height 9
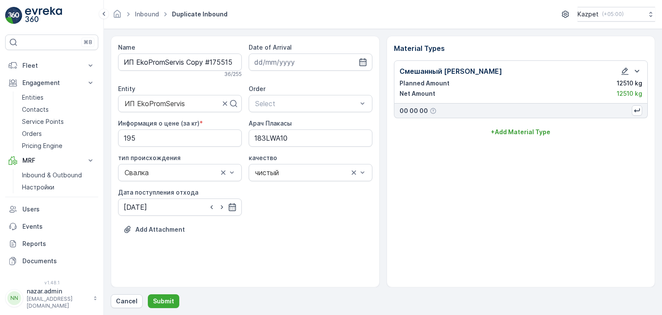
click at [227, 208] on div at bounding box center [221, 207] width 29 height 9
click at [230, 207] on icon "button" at bounding box center [232, 207] width 9 height 9
click at [332, 210] on div "Информация о цене (за кг) * 195 Арач Плакасы 183LWA10 тип происхождения Свалка …" at bounding box center [245, 167] width 254 height 97
click at [154, 300] on p "Submit" at bounding box center [163, 301] width 21 height 9
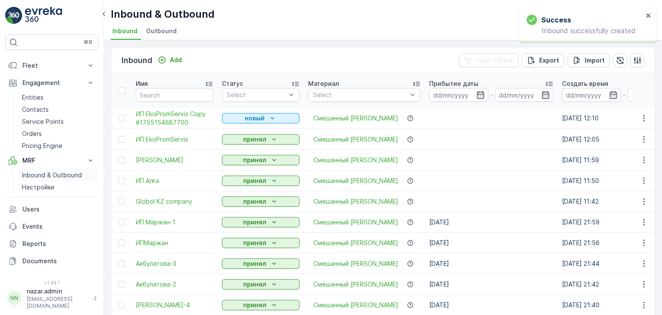
drag, startPoint x: 35, startPoint y: 173, endPoint x: 95, endPoint y: 173, distance: 59.9
click at [35, 173] on p "Inbound & Outbound" at bounding box center [52, 175] width 60 height 9
click at [643, 120] on icon "button" at bounding box center [644, 118] width 9 height 9
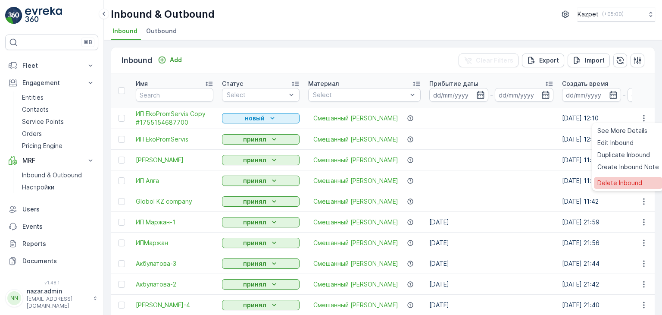
click at [612, 181] on span "Delete Inbound" at bounding box center [620, 183] width 45 height 9
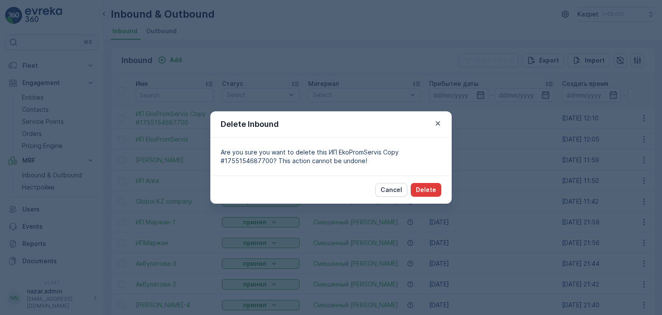
click at [433, 190] on p "Delete" at bounding box center [426, 189] width 20 height 9
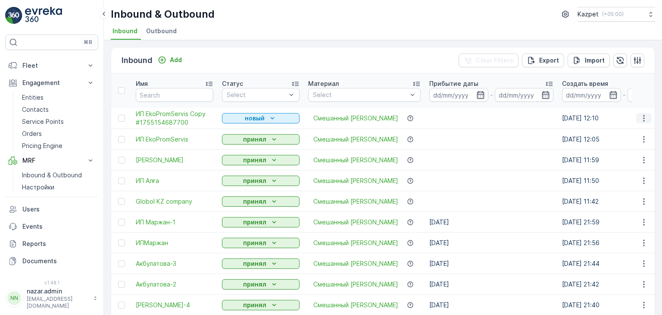
click at [645, 118] on icon "button" at bounding box center [644, 118] width 9 height 9
click at [643, 118] on icon "button" at bounding box center [644, 118] width 9 height 9
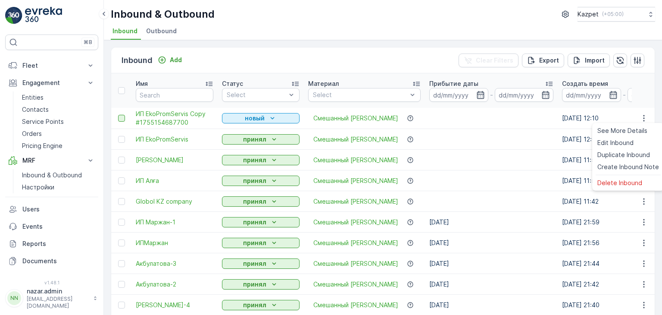
click at [119, 116] on div at bounding box center [121, 118] width 7 height 7
click at [118, 115] on input "checkbox" at bounding box center [118, 115] width 0 height 0
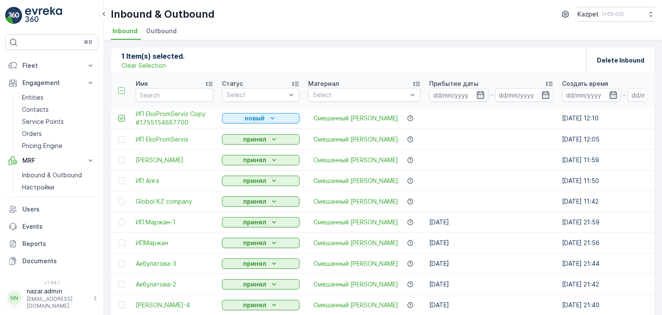
click at [124, 117] on icon at bounding box center [122, 118] width 6 height 6
click at [118, 115] on input "checkbox" at bounding box center [118, 115] width 0 height 0
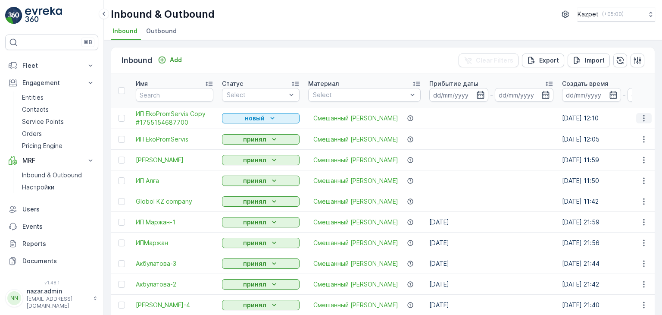
click at [640, 118] on icon "button" at bounding box center [644, 118] width 9 height 9
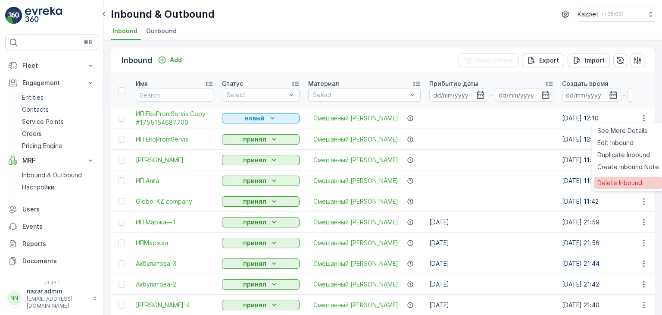
click at [607, 182] on span "Delete Inbound" at bounding box center [620, 183] width 45 height 9
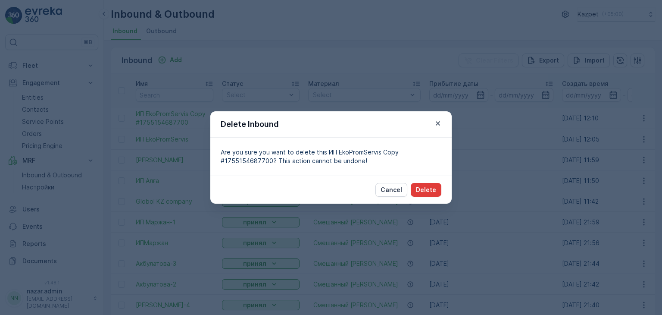
click at [428, 191] on p "Delete" at bounding box center [426, 189] width 20 height 9
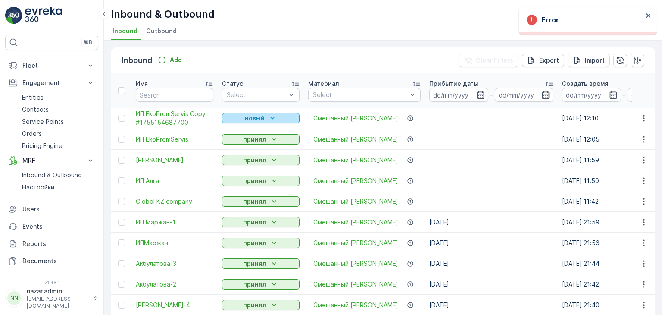
click at [260, 117] on p "новый" at bounding box center [255, 118] width 20 height 9
click at [122, 116] on div at bounding box center [121, 118] width 7 height 7
click at [118, 115] on input "checkbox" at bounding box center [118, 115] width 0 height 0
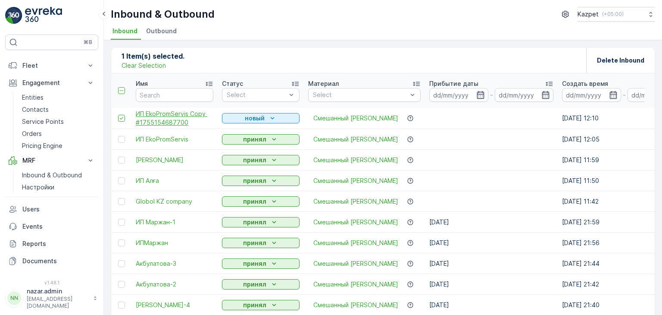
click at [183, 113] on span "ИП EkoPromServis Copy #1755154687700" at bounding box center [175, 118] width 78 height 17
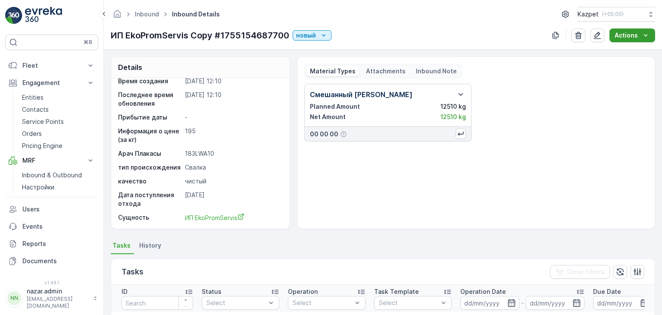
click at [645, 32] on icon "Actions" at bounding box center [646, 35] width 9 height 9
click at [577, 32] on icon "button" at bounding box center [578, 35] width 9 height 9
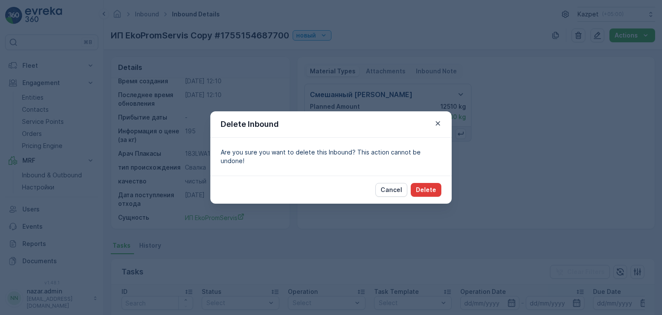
click at [427, 186] on p "Delete" at bounding box center [426, 189] width 20 height 9
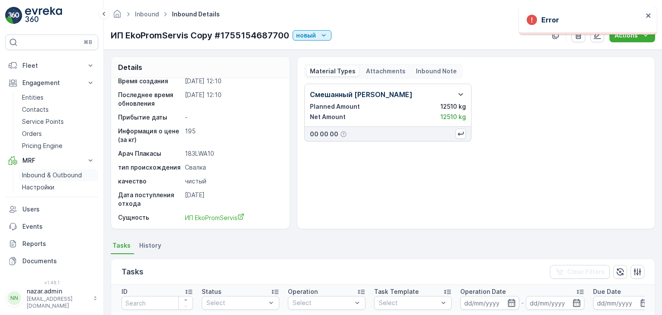
click at [33, 174] on p "Inbound & Outbound" at bounding box center [52, 175] width 60 height 9
